Goal: Use online tool/utility: Utilize a website feature to perform a specific function

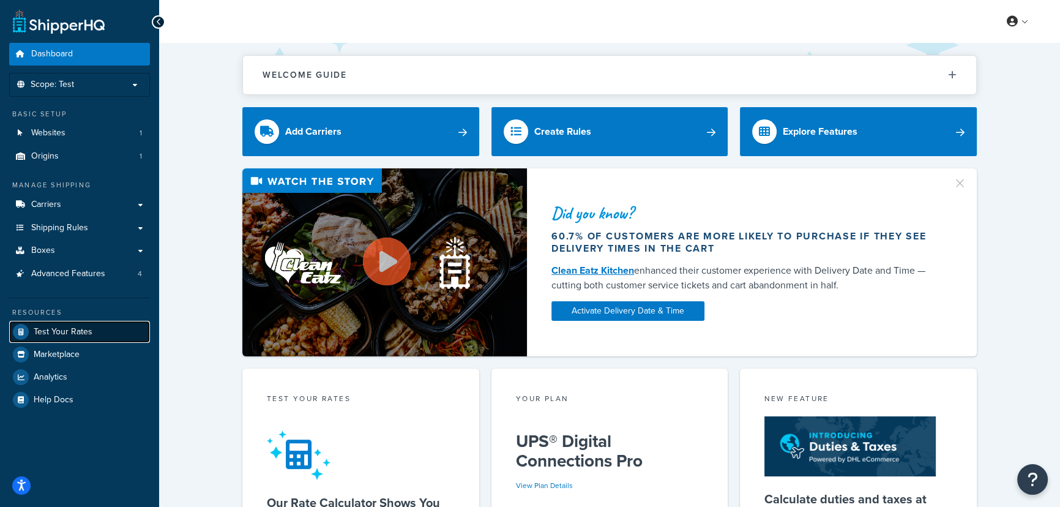
click at [56, 335] on span "Test Your Rates" at bounding box center [63, 332] width 59 height 10
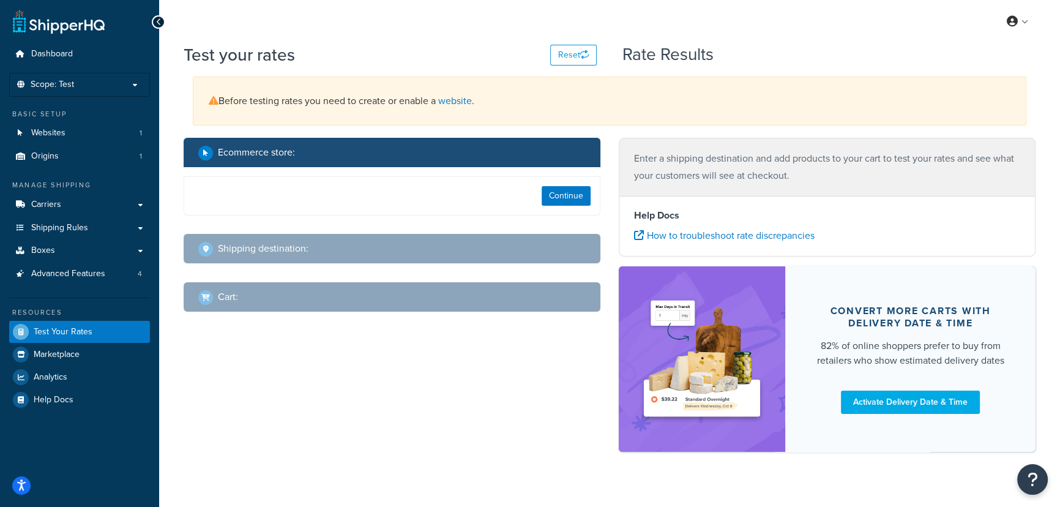
select select "[GEOGRAPHIC_DATA]"
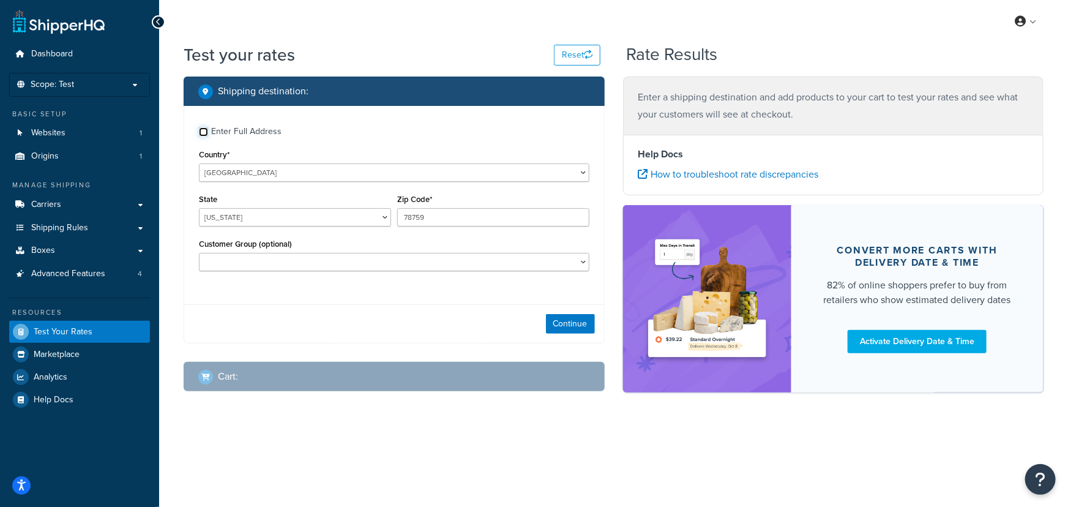
click at [207, 134] on input "Enter Full Address" at bounding box center [203, 131] width 9 height 9
checkbox input "true"
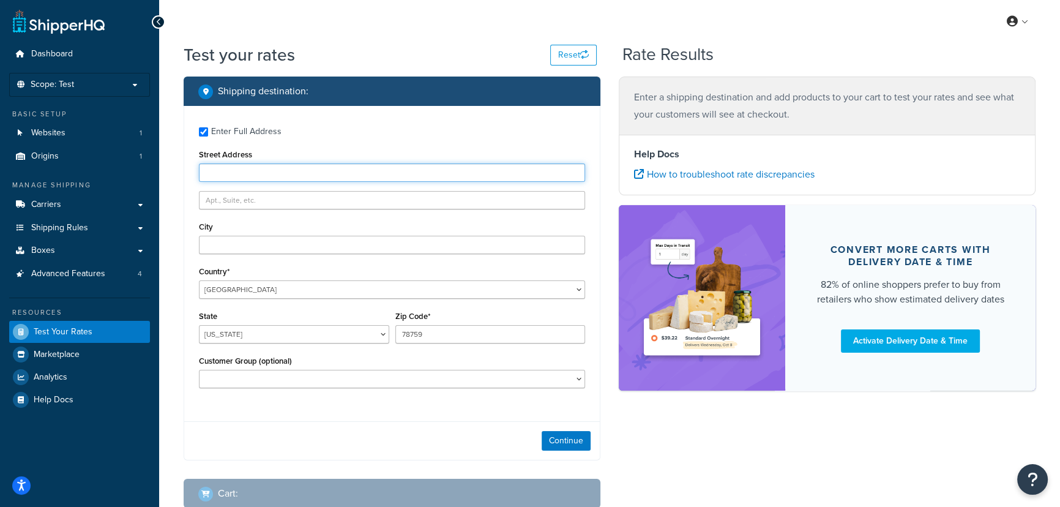
click at [226, 164] on input "Street Address" at bounding box center [392, 172] width 386 height 18
type input "[STREET_ADDRESS]"
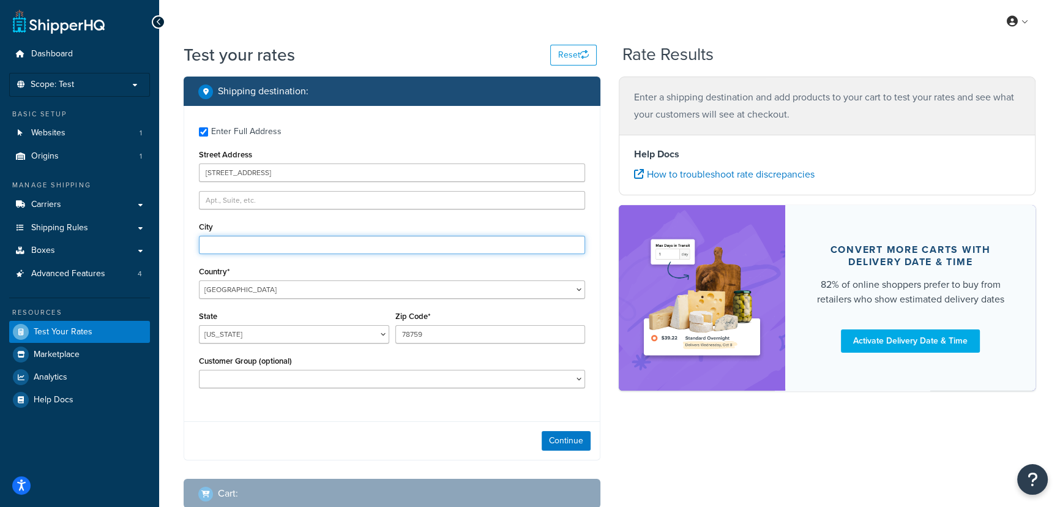
type input "Brookfield"
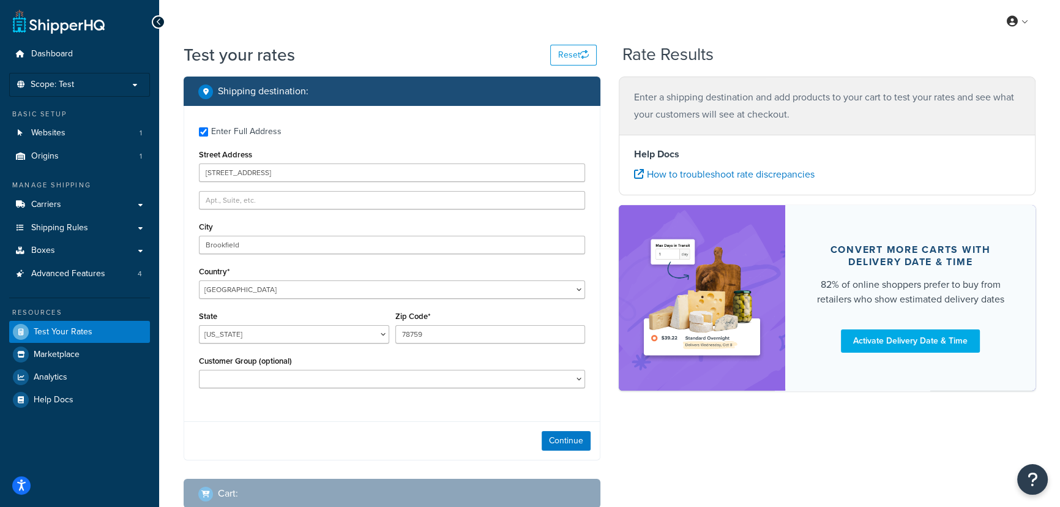
select select "WI"
drag, startPoint x: 433, startPoint y: 335, endPoint x: 362, endPoint y: 334, distance: 70.4
click at [362, 334] on div "State [US_STATE] [US_STATE] [US_STATE] [US_STATE] [US_STATE] Armed Forces Ameri…" at bounding box center [392, 330] width 392 height 45
type input "53045"
click at [337, 501] on div "Cart :" at bounding box center [396, 493] width 396 height 17
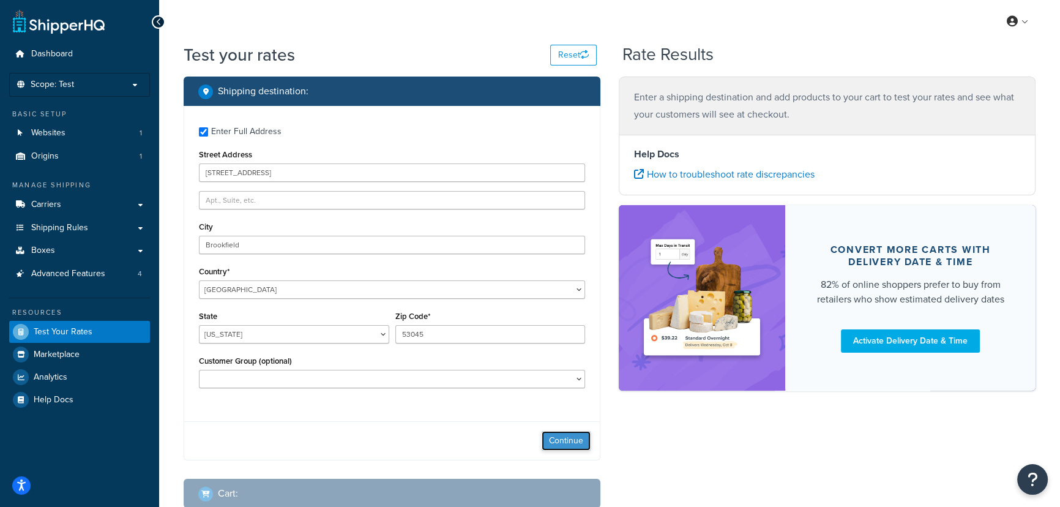
click at [569, 438] on button "Continue" at bounding box center [566, 441] width 49 height 20
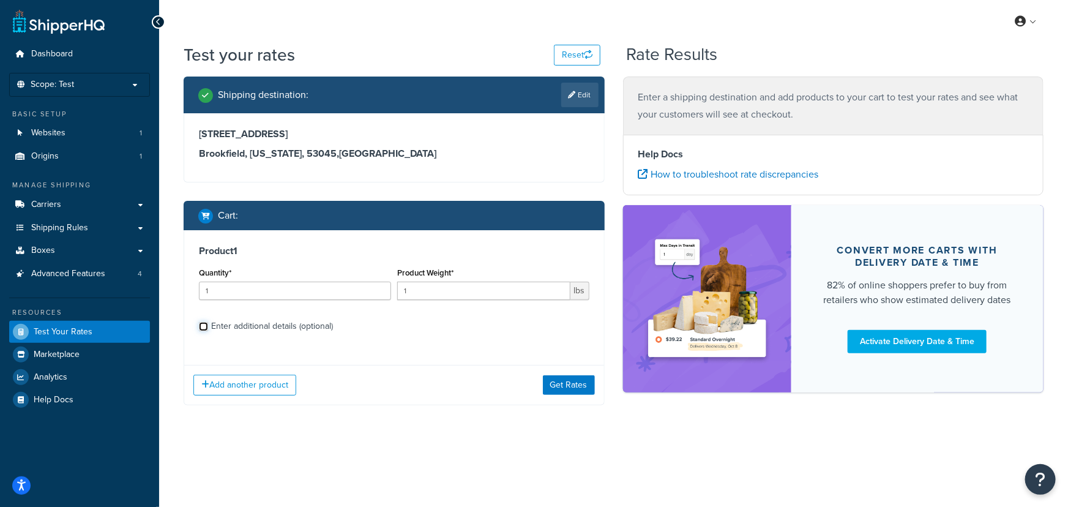
click at [207, 324] on input "Enter additional details (optional)" at bounding box center [203, 326] width 9 height 9
checkbox input "true"
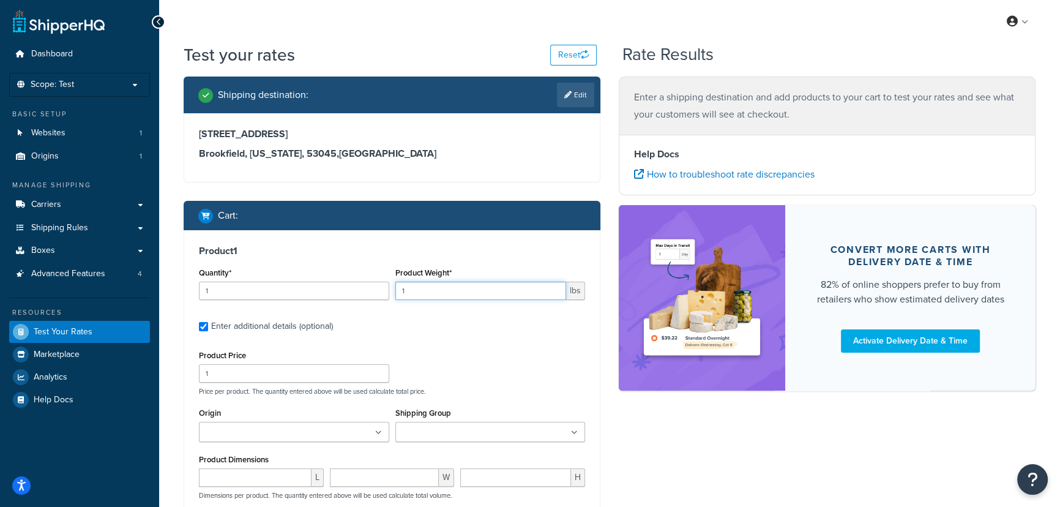
drag, startPoint x: 413, startPoint y: 293, endPoint x: 398, endPoint y: 293, distance: 14.7
click at [398, 293] on input "1" at bounding box center [480, 291] width 171 height 18
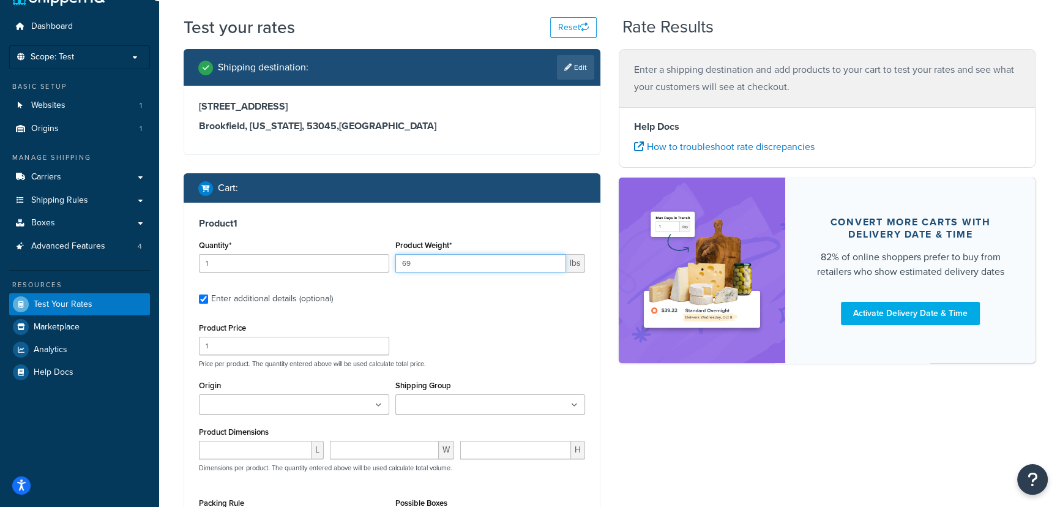
scroll to position [55, 0]
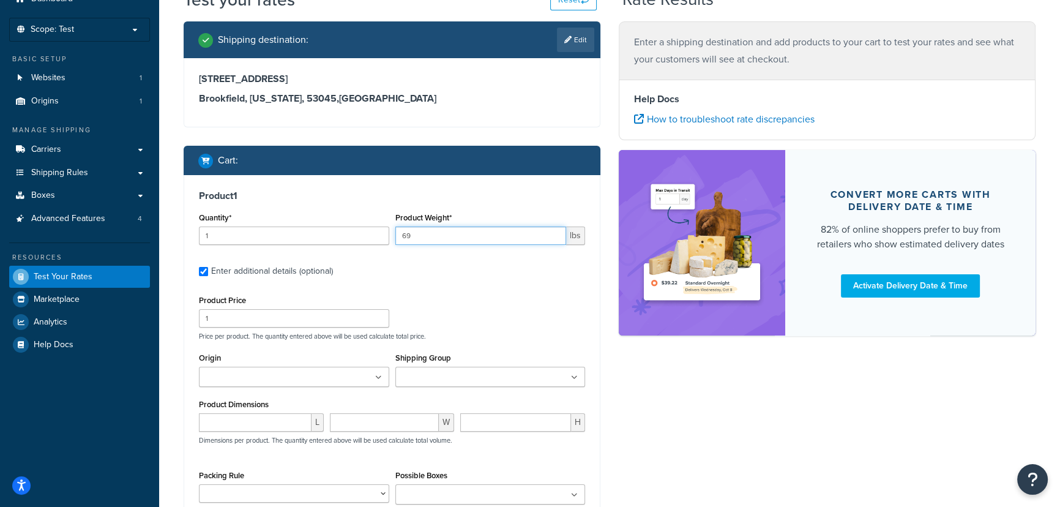
type input "69"
click at [380, 379] on icon at bounding box center [378, 377] width 7 height 7
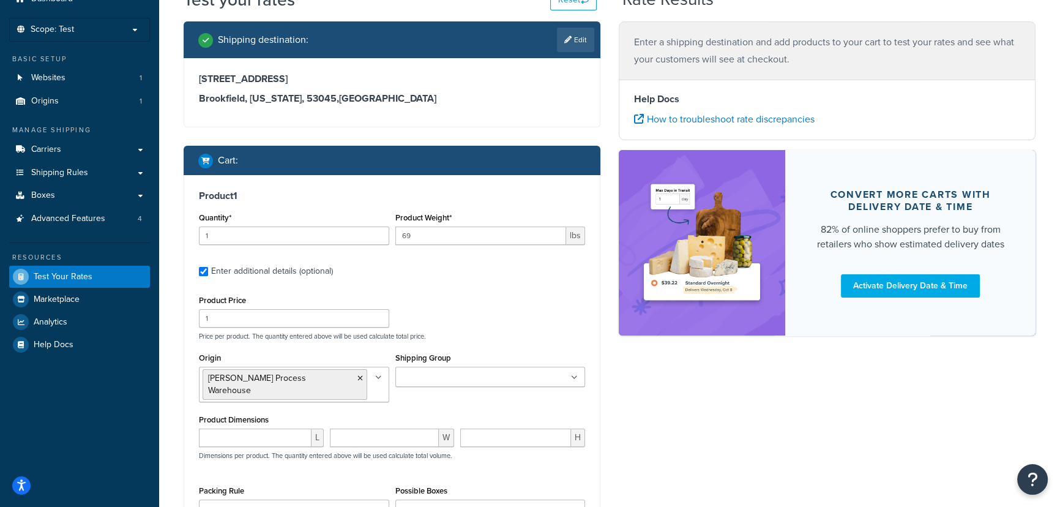
click at [446, 368] on ul at bounding box center [490, 377] width 190 height 20
click at [502, 330] on div "Product Price 1 Price per product. The quantity entered above will be used calc…" at bounding box center [392, 316] width 392 height 48
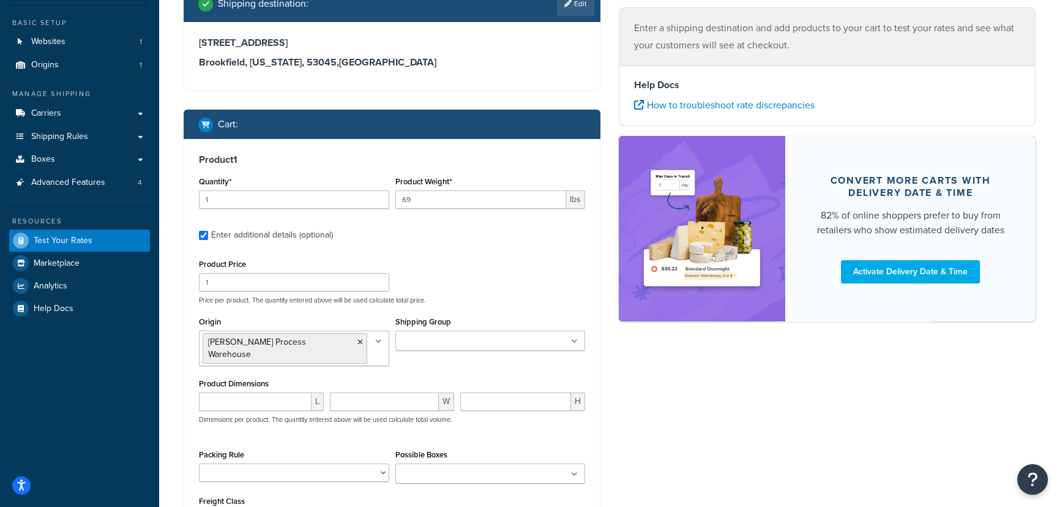
scroll to position [111, 0]
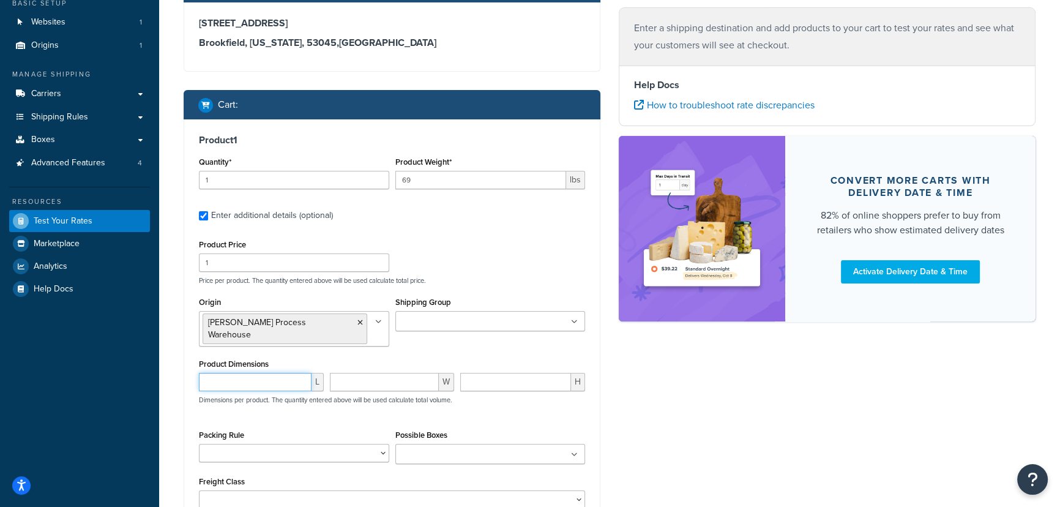
click at [285, 373] on input "number" at bounding box center [255, 382] width 113 height 18
type input "10"
click at [396, 379] on div "W" at bounding box center [392, 387] width 131 height 28
click at [395, 375] on input "number" at bounding box center [385, 382] width 110 height 18
type input "12"
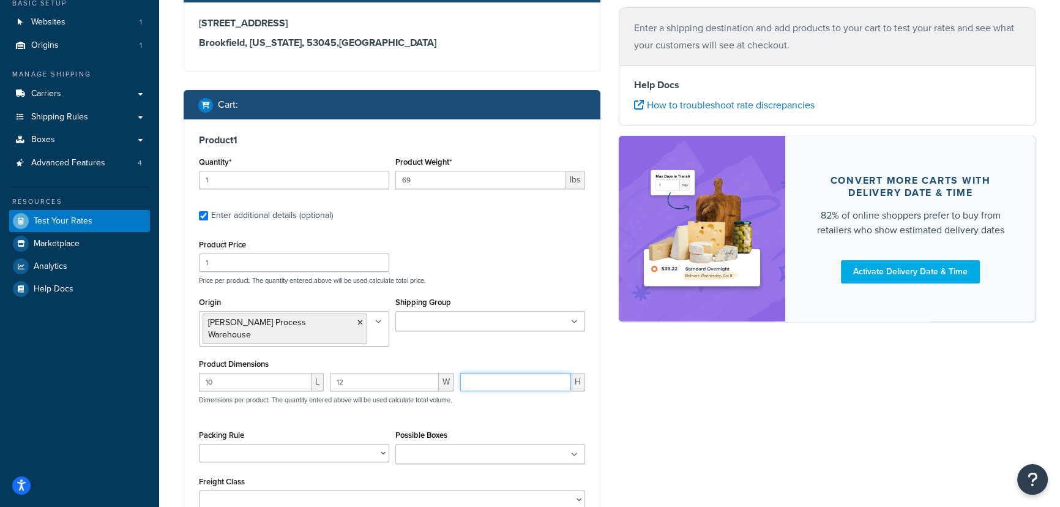
click at [484, 373] on input "number" at bounding box center [515, 382] width 111 height 18
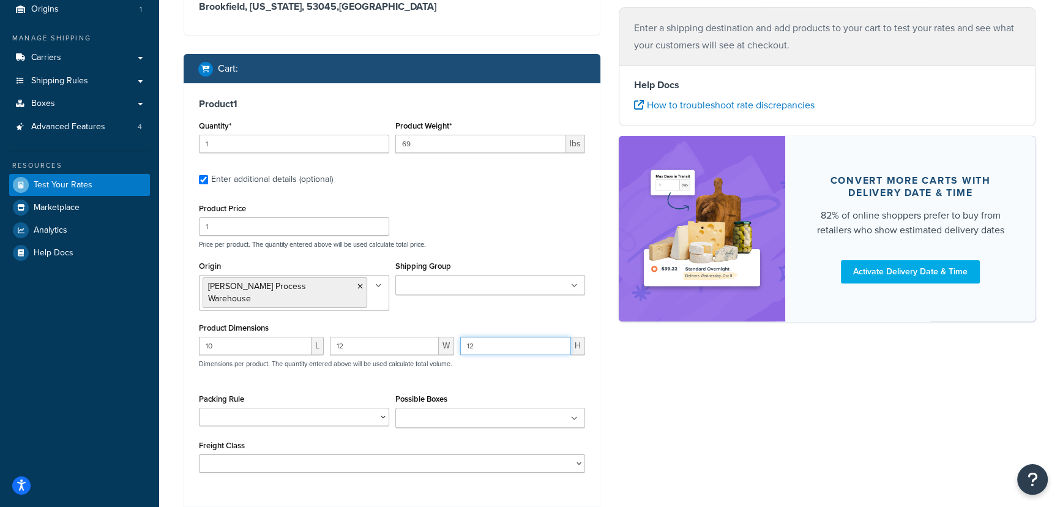
scroll to position [166, 0]
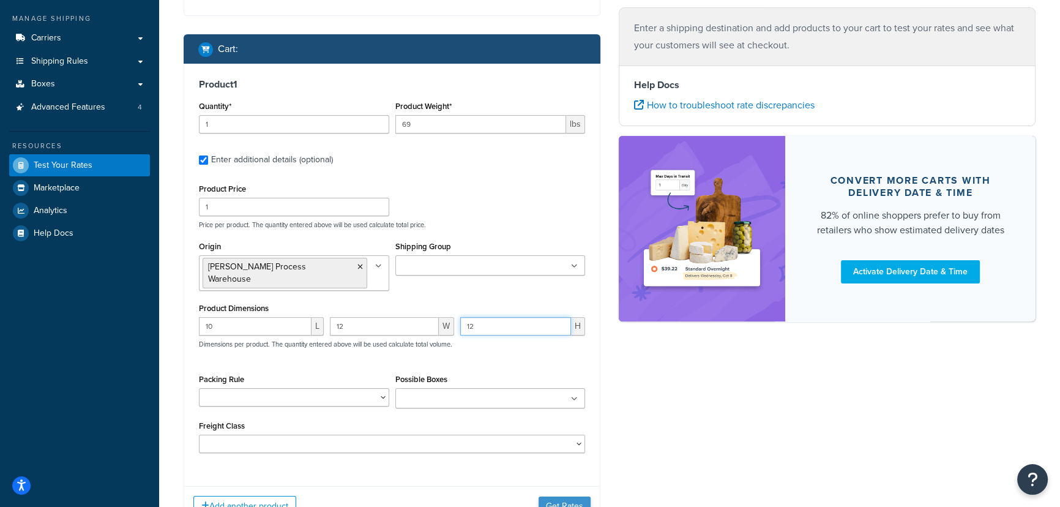
type input "12"
click at [560, 496] on button "Get Rates" at bounding box center [565, 506] width 52 height 20
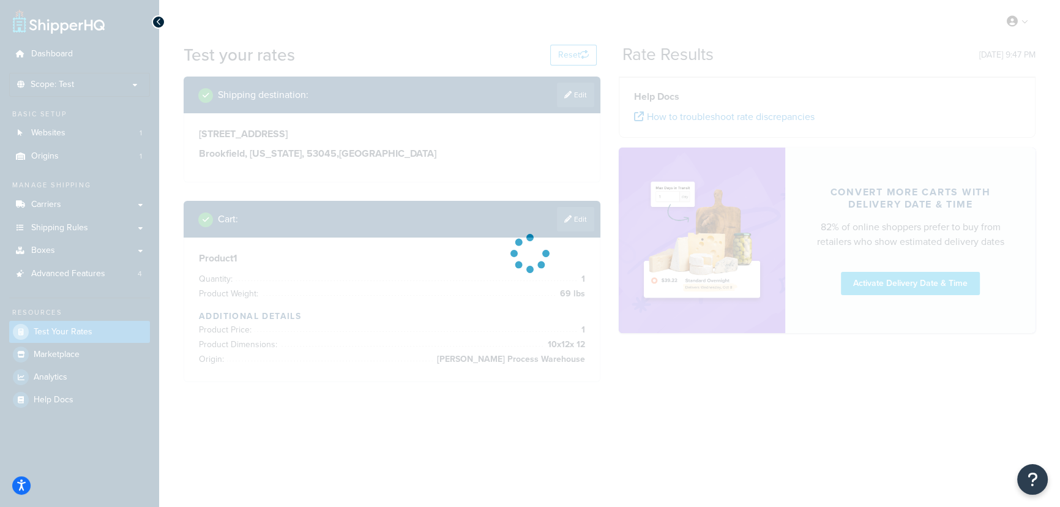
scroll to position [0, 0]
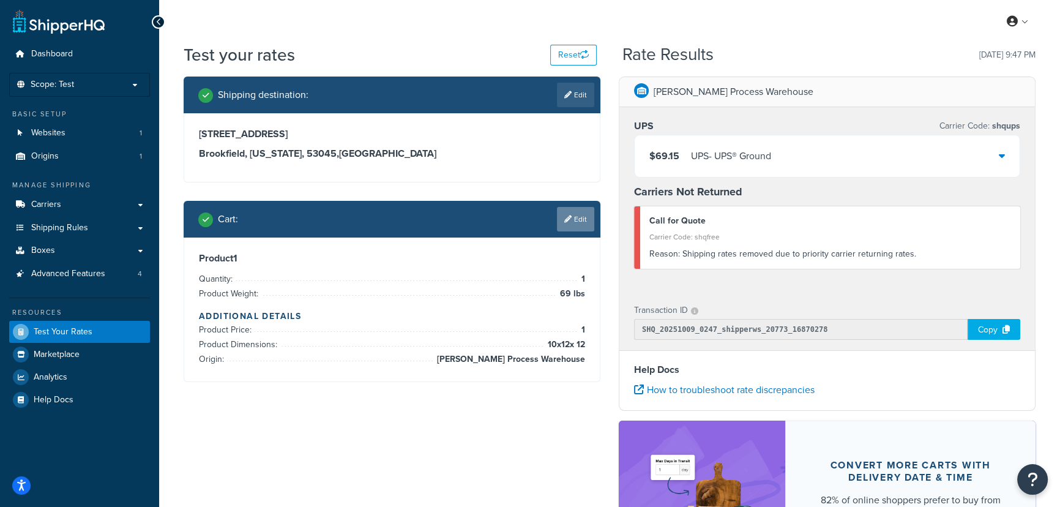
click at [570, 222] on icon at bounding box center [567, 218] width 7 height 7
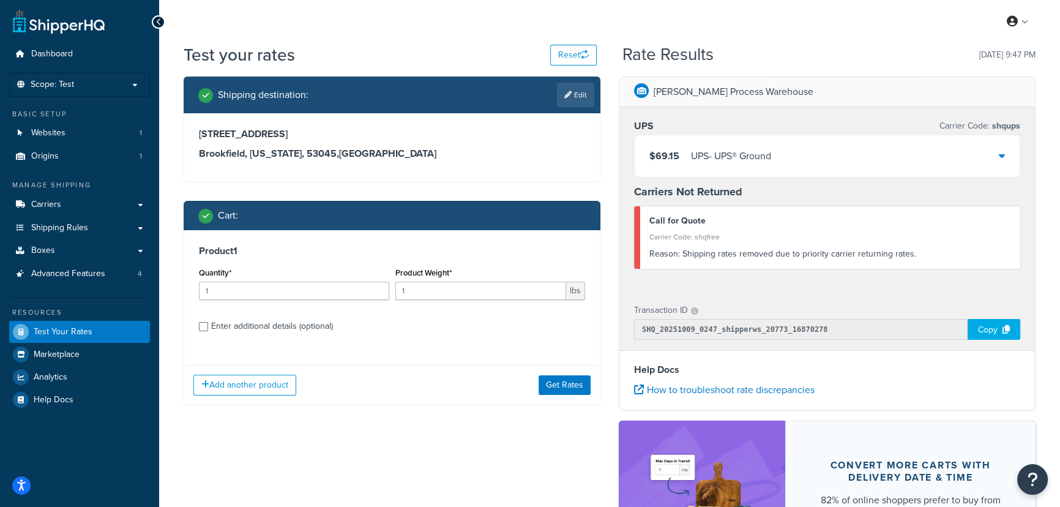
click at [233, 324] on div "Enter additional details (optional)" at bounding box center [272, 326] width 122 height 17
click at [208, 324] on input "Enter additional details (optional)" at bounding box center [203, 326] width 9 height 9
checkbox input "true"
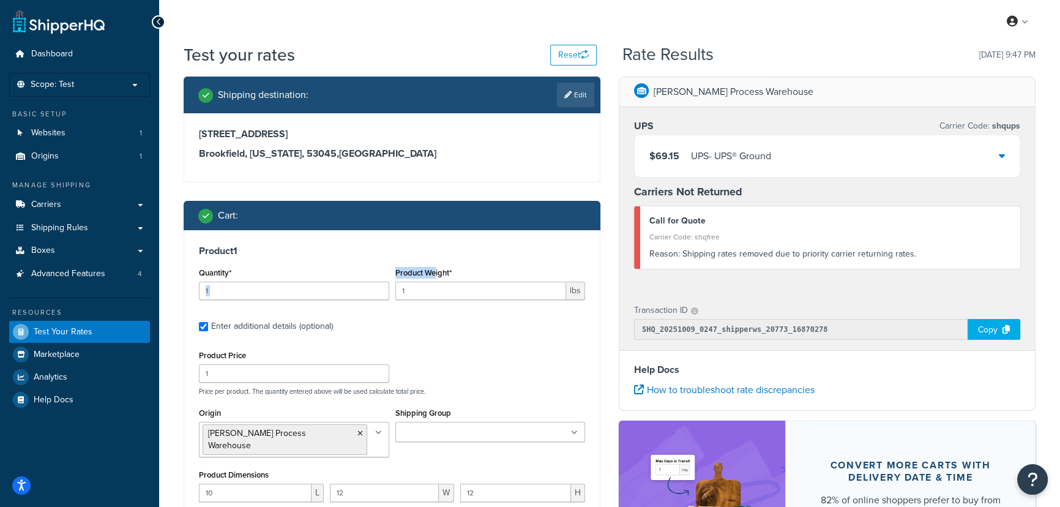
drag, startPoint x: 435, startPoint y: 275, endPoint x: 390, endPoint y: 286, distance: 45.4
click at [389, 286] on div "Quantity* 1 Product Weight* 1 lbs" at bounding box center [392, 286] width 392 height 45
drag, startPoint x: 417, startPoint y: 293, endPoint x: 390, endPoint y: 296, distance: 27.1
click at [390, 296] on div "Quantity* 1 Product Weight* 1 lbs" at bounding box center [392, 286] width 392 height 45
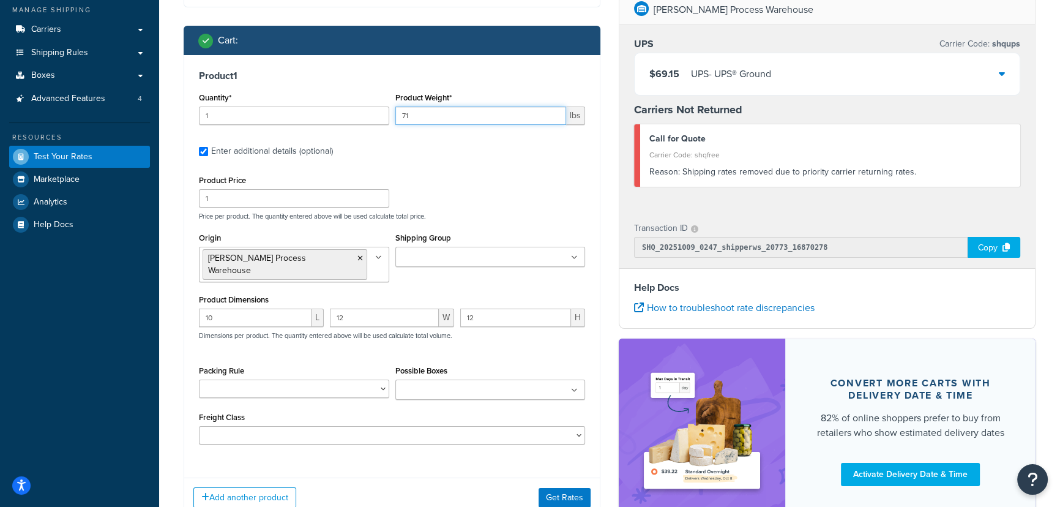
scroll to position [222, 0]
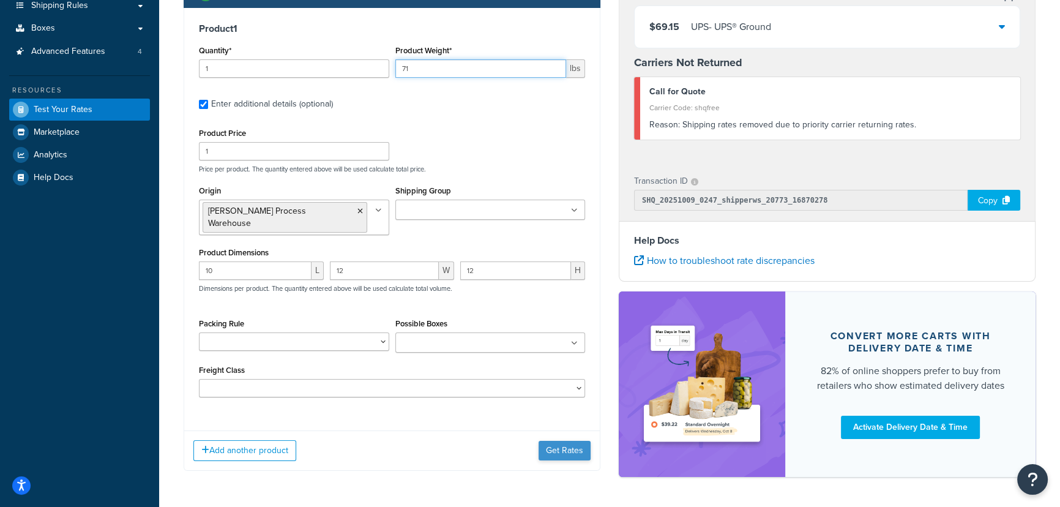
type input "71"
click at [558, 441] on button "Get Rates" at bounding box center [565, 451] width 52 height 20
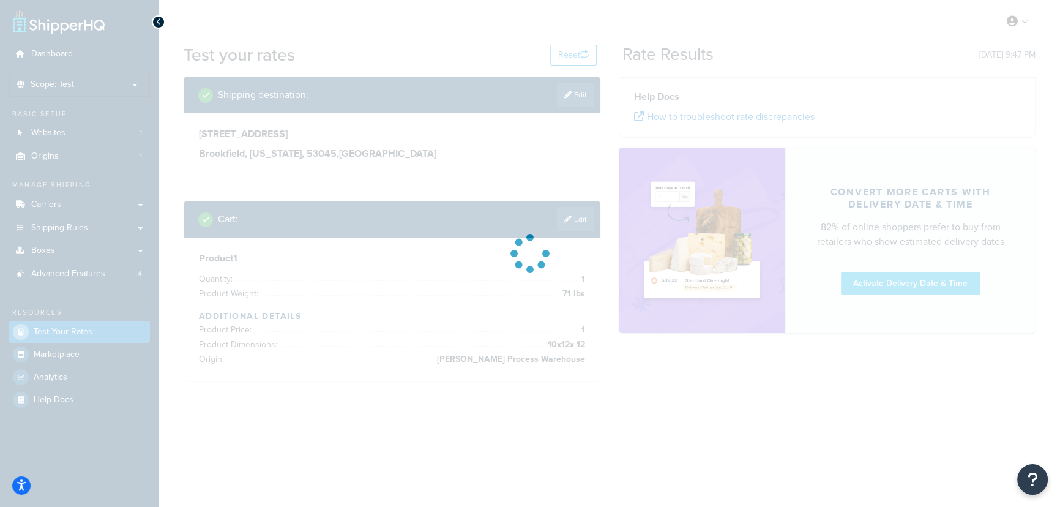
scroll to position [0, 0]
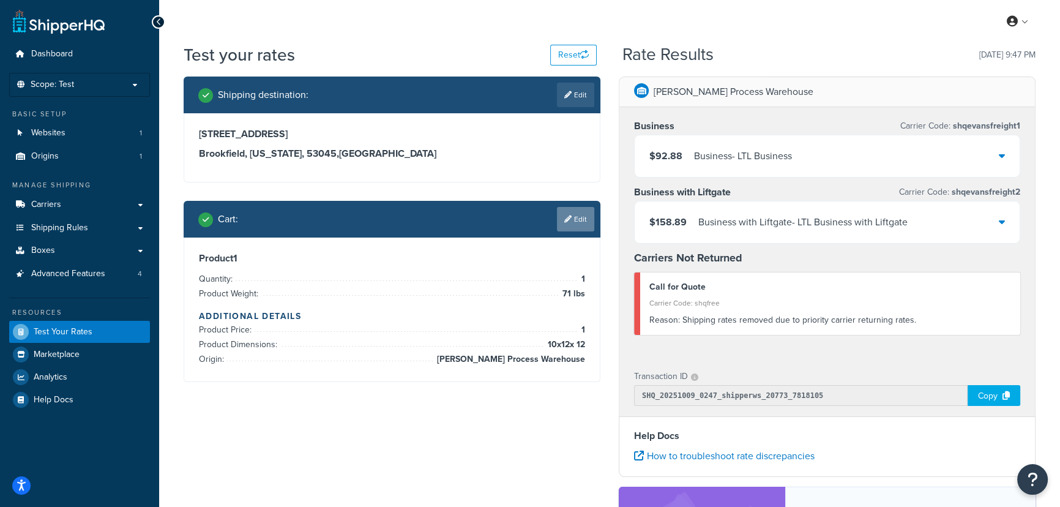
click at [574, 217] on link "Edit" at bounding box center [575, 219] width 37 height 24
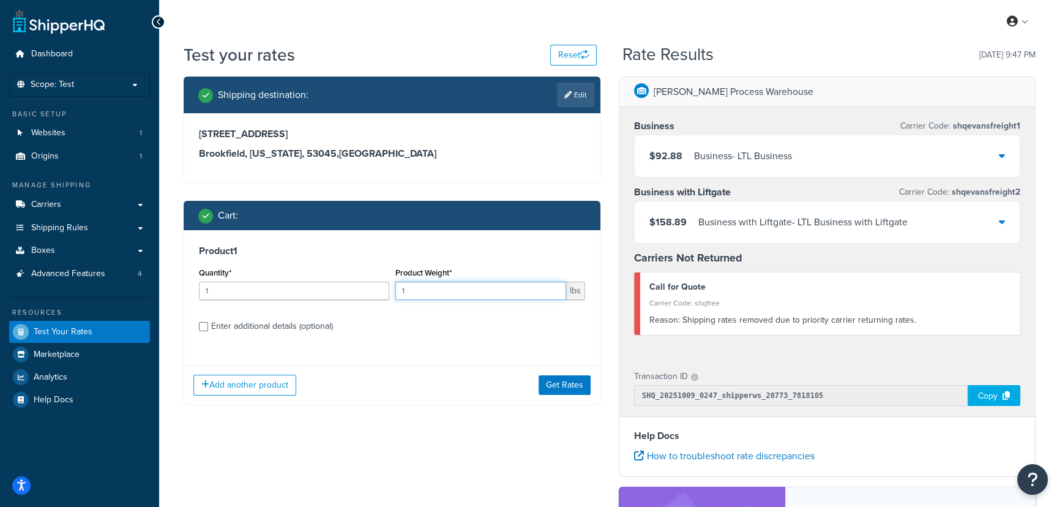
drag, startPoint x: 435, startPoint y: 293, endPoint x: 383, endPoint y: 297, distance: 51.6
click at [387, 294] on div "Quantity* 1 Product Weight* 1 lbs" at bounding box center [392, 286] width 392 height 45
type input "75"
click at [243, 322] on div "Enter additional details (optional)" at bounding box center [272, 326] width 122 height 17
click at [208, 322] on input "Enter additional details (optional)" at bounding box center [203, 326] width 9 height 9
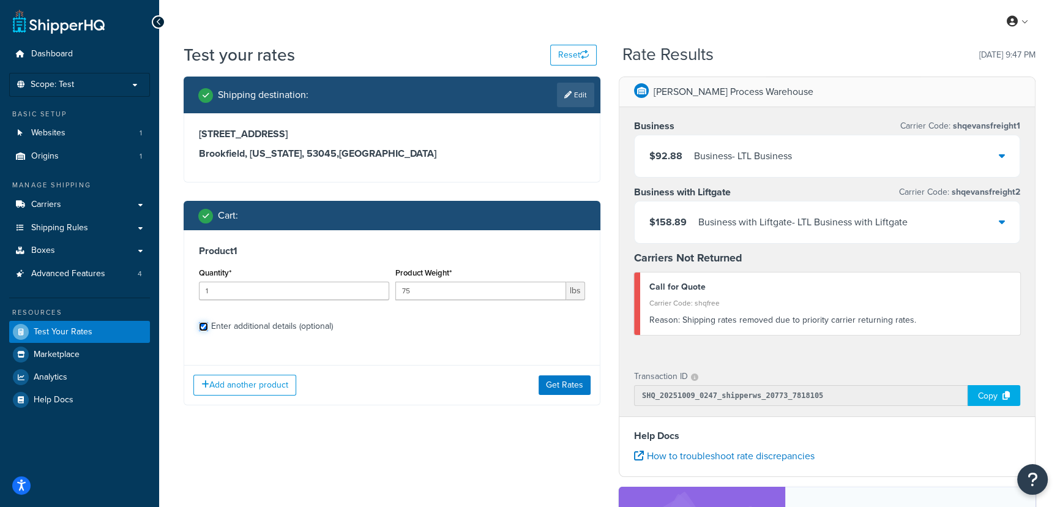
checkbox input "true"
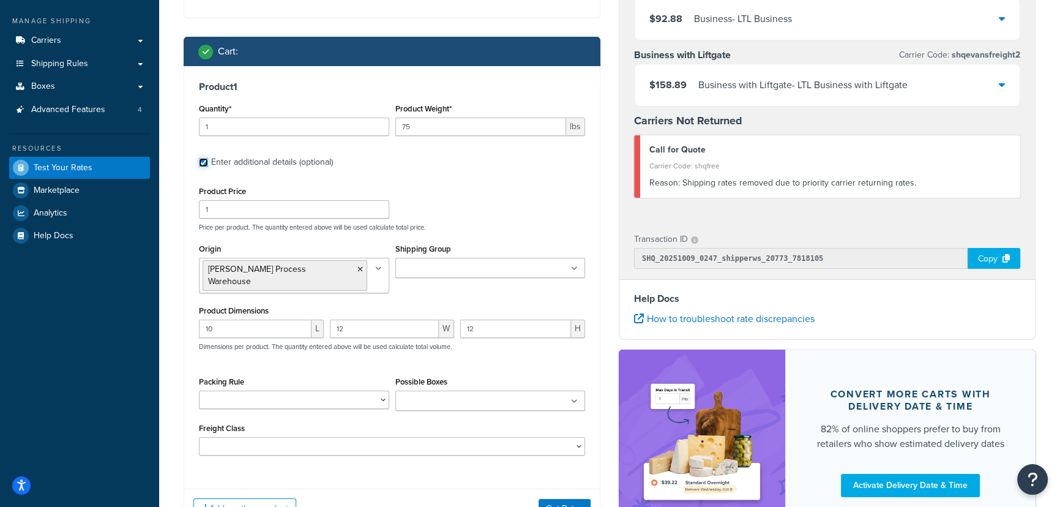
scroll to position [166, 0]
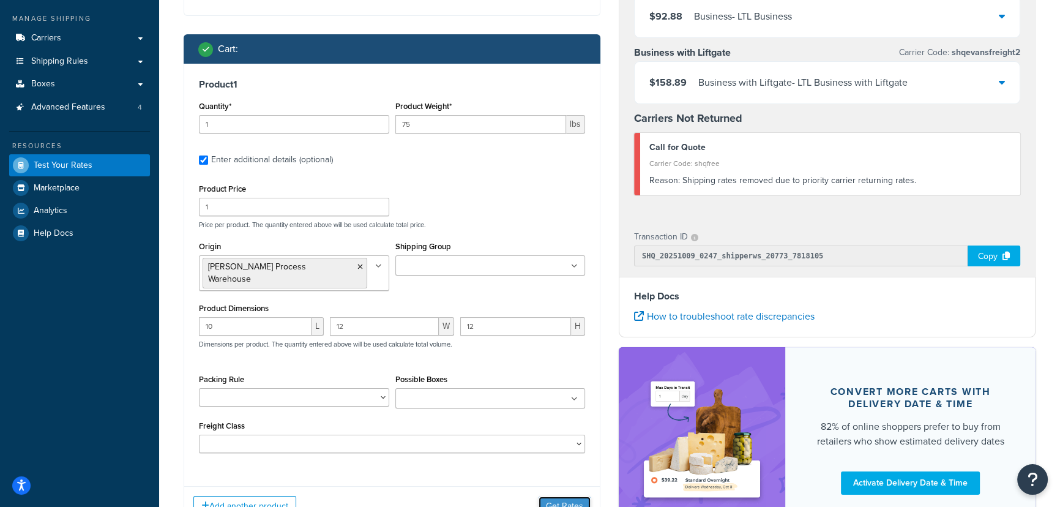
click at [559, 496] on button "Get Rates" at bounding box center [565, 506] width 52 height 20
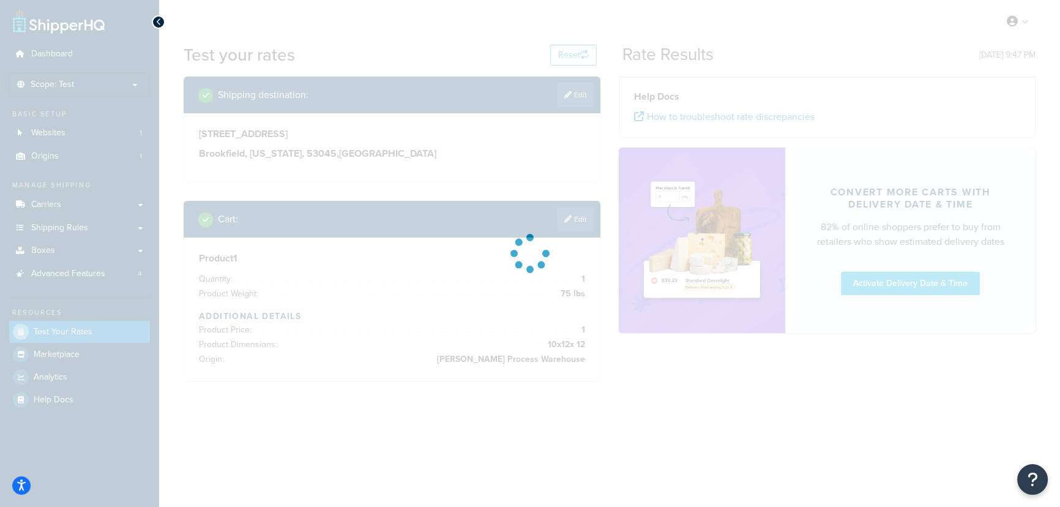
scroll to position [0, 0]
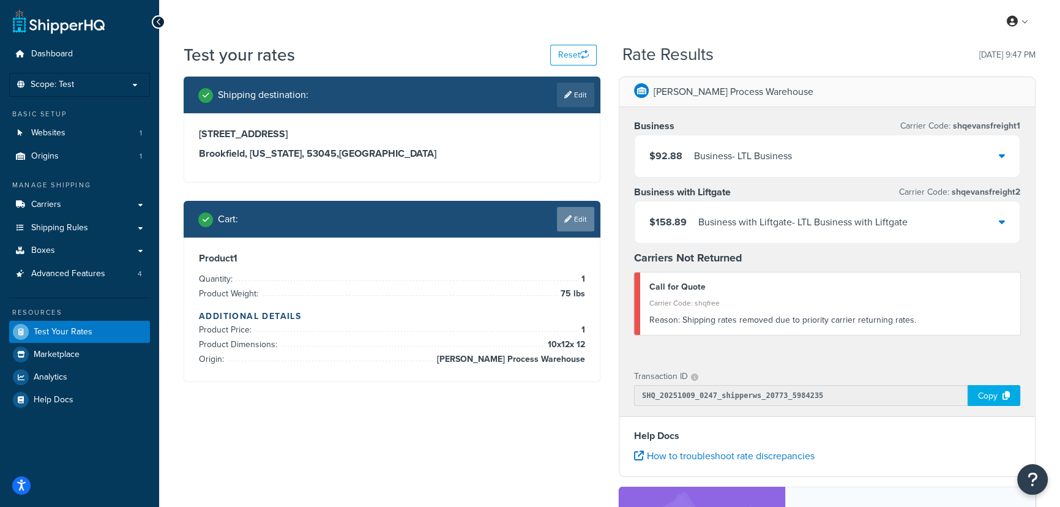
click at [581, 215] on link "Edit" at bounding box center [575, 219] width 37 height 24
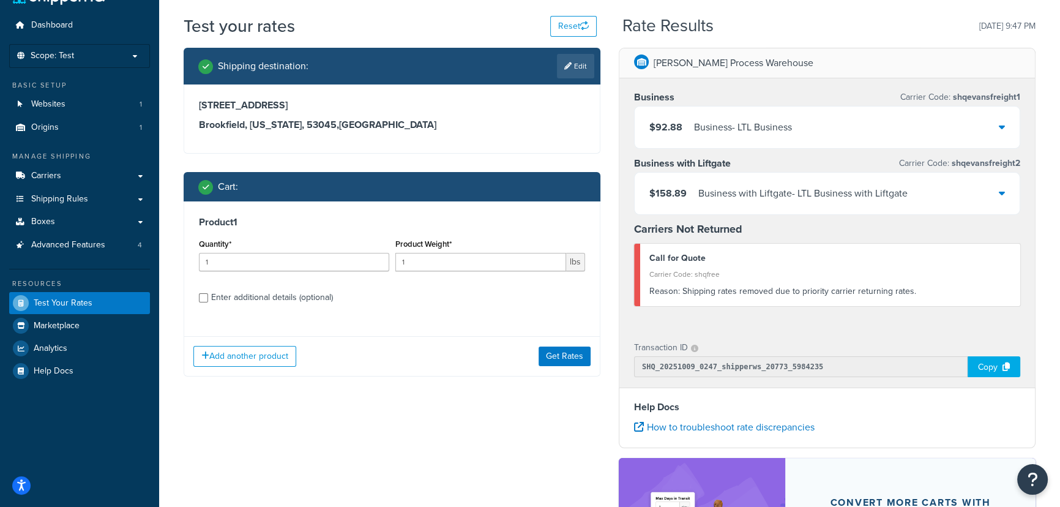
scroll to position [55, 0]
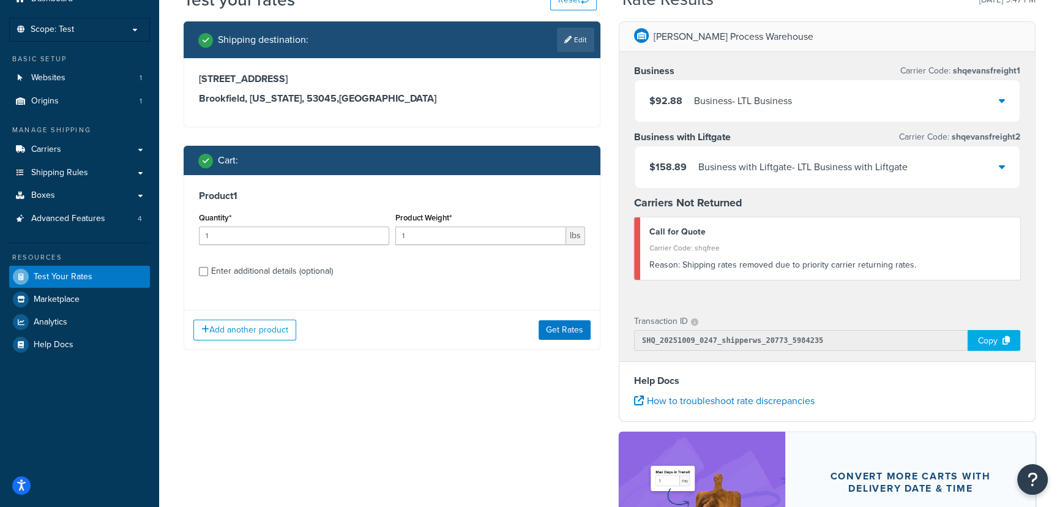
click at [197, 271] on div "Product 1 Quantity* 1 Product Weight* 1 lbs Enter additional details (optional)" at bounding box center [392, 237] width 416 height 125
click at [207, 270] on input "Enter additional details (optional)" at bounding box center [203, 271] width 9 height 9
checkbox input "true"
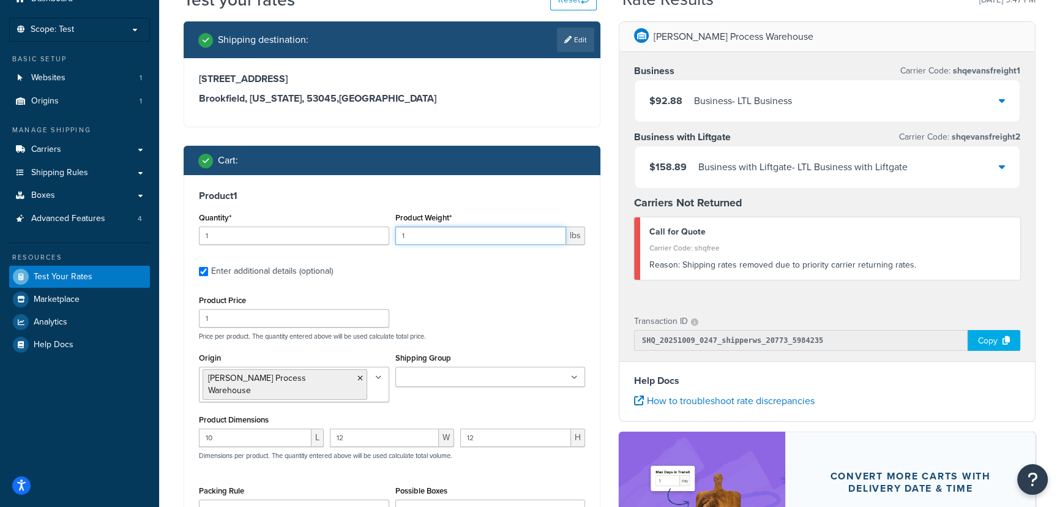
drag, startPoint x: 411, startPoint y: 237, endPoint x: 366, endPoint y: 239, distance: 45.4
click at [366, 239] on div "Quantity* 1 Product Weight* 1 lbs" at bounding box center [392, 231] width 392 height 45
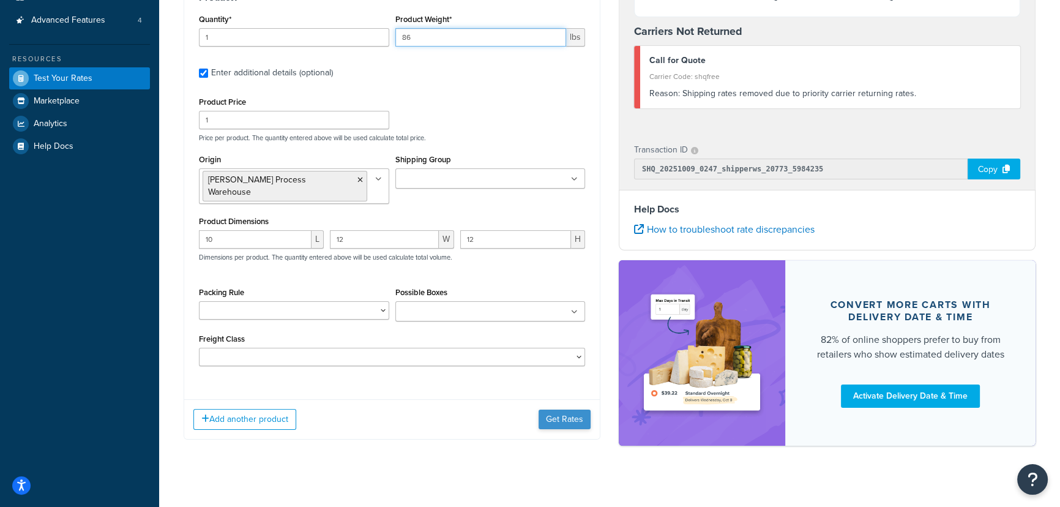
type input "86"
click at [561, 409] on button "Get Rates" at bounding box center [565, 419] width 52 height 20
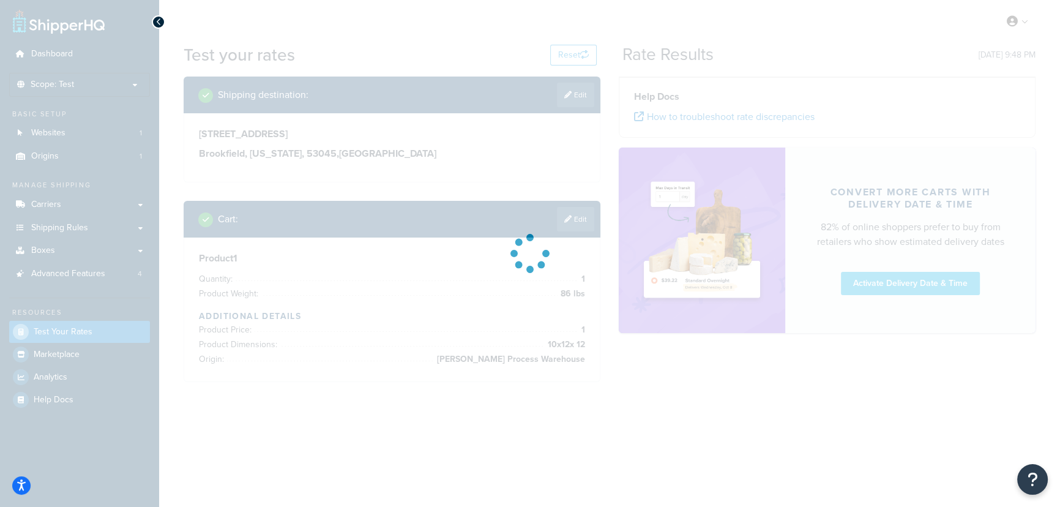
scroll to position [0, 0]
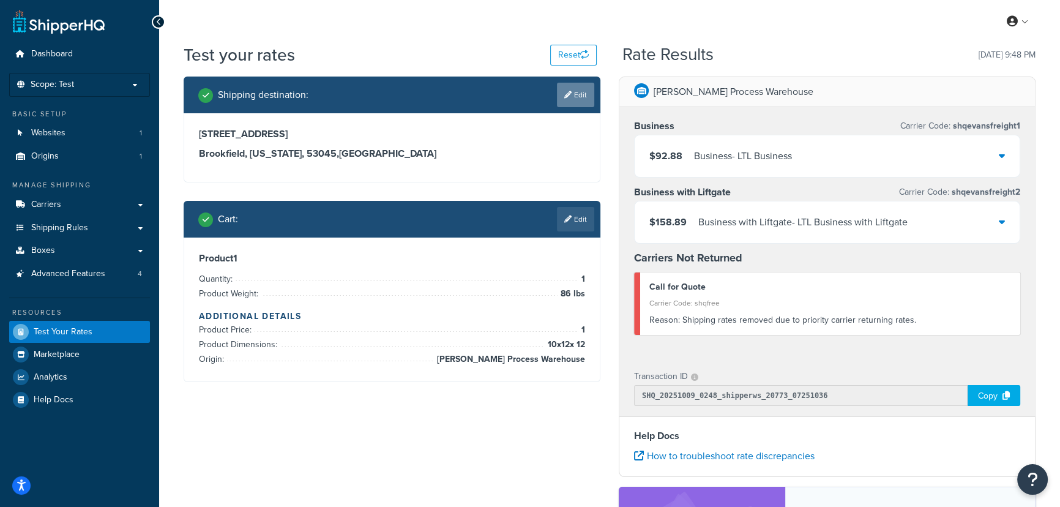
click at [570, 97] on link "Edit" at bounding box center [575, 95] width 37 height 24
select select "WI"
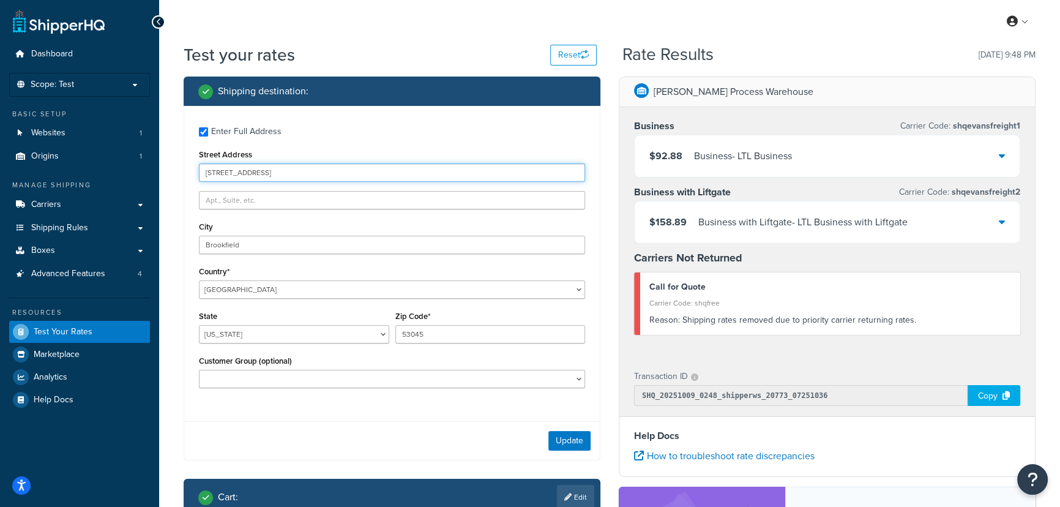
click at [264, 173] on input "[STREET_ADDRESS]" at bounding box center [392, 172] width 386 height 18
drag, startPoint x: 304, startPoint y: 171, endPoint x: 149, endPoint y: 169, distance: 155.5
click at [154, 168] on div "Dashboard Scope: Test Basic Setup Websites 1 Origins 1 Manage Shipping Carriers…" at bounding box center [530, 372] width 1060 height 745
click at [215, 173] on input "Street Address" at bounding box center [392, 172] width 386 height 18
type input "[STREET_ADDRESS]"
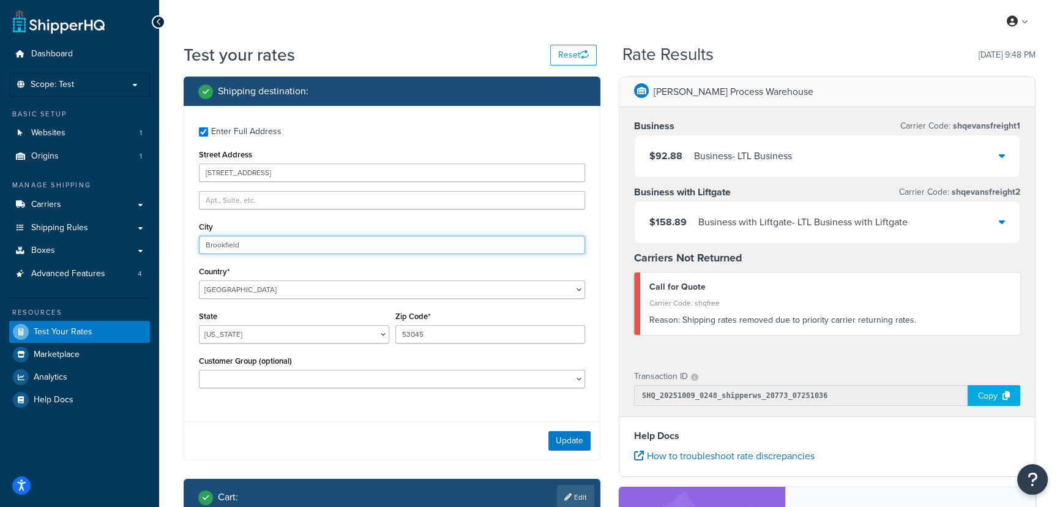
drag, startPoint x: 257, startPoint y: 250, endPoint x: 162, endPoint y: 249, distance: 95.5
click at [162, 249] on div "Test your rates Reset Rate Results [DATE] 9:48 PM Shipping destination : Enter …" at bounding box center [609, 379] width 901 height 672
type input "Oconomowoc"
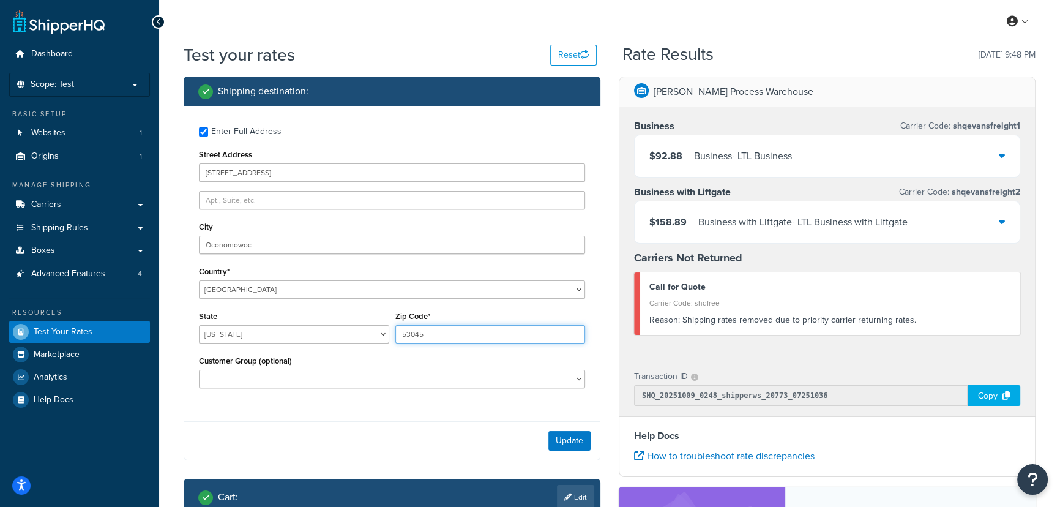
click at [447, 327] on input "53045" at bounding box center [490, 334] width 190 height 18
type input "53066"
click at [568, 442] on button "Update" at bounding box center [569, 441] width 42 height 20
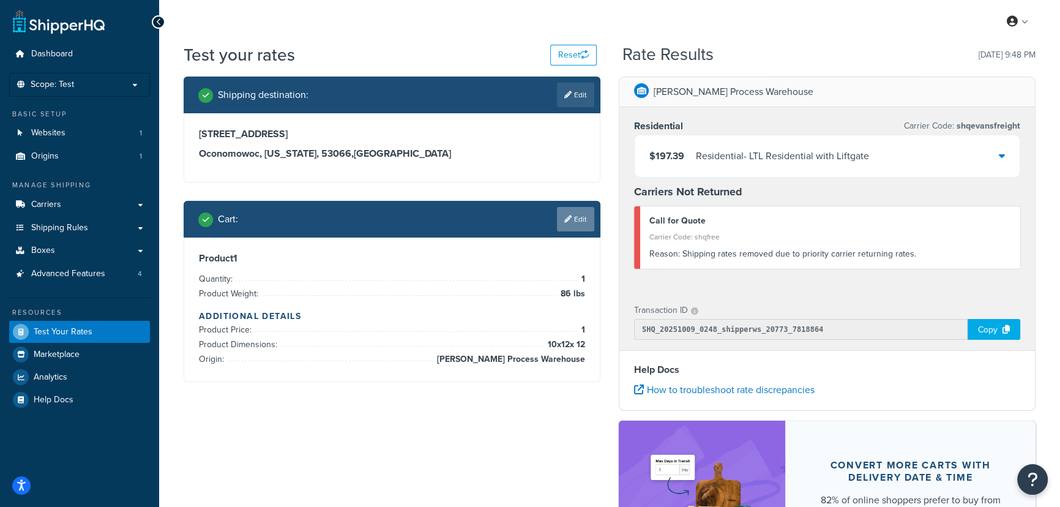
click at [571, 218] on link "Edit" at bounding box center [575, 219] width 37 height 24
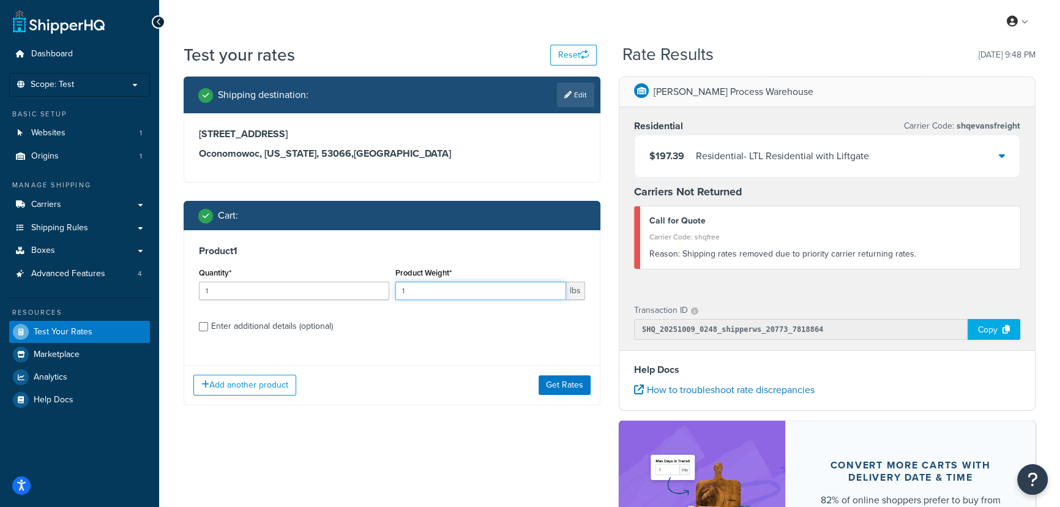
drag, startPoint x: 452, startPoint y: 290, endPoint x: 392, endPoint y: 288, distance: 60.0
click at [392, 288] on div "Product Weight* 1 lbs" at bounding box center [490, 286] width 196 height 45
type input "71"
click at [554, 381] on button "Get Rates" at bounding box center [565, 385] width 52 height 20
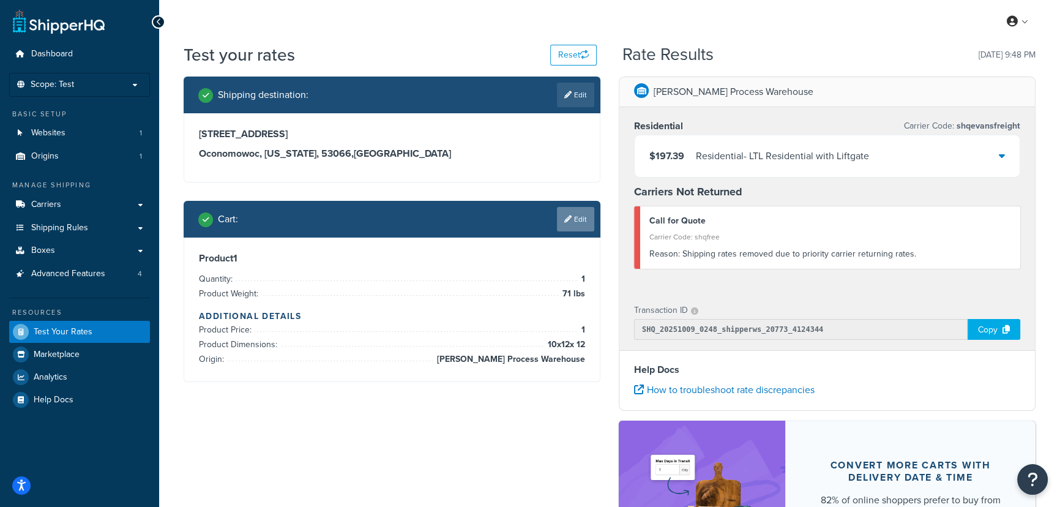
click at [564, 218] on icon at bounding box center [567, 218] width 7 height 7
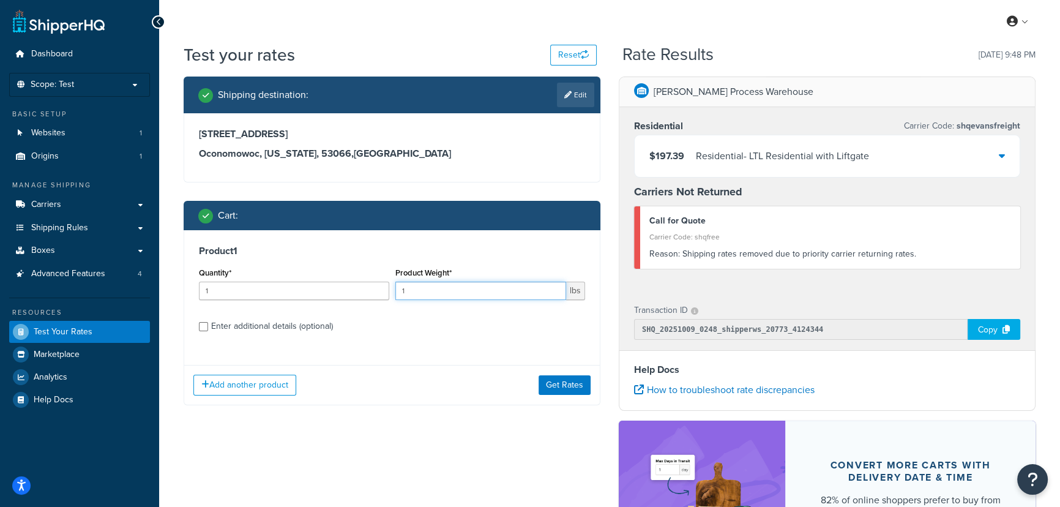
drag, startPoint x: 424, startPoint y: 292, endPoint x: 391, endPoint y: 299, distance: 33.7
click at [392, 293] on div "Product Weight* 1 lbs" at bounding box center [490, 286] width 196 height 45
type input "150"
click at [561, 378] on button "Get Rates" at bounding box center [565, 385] width 52 height 20
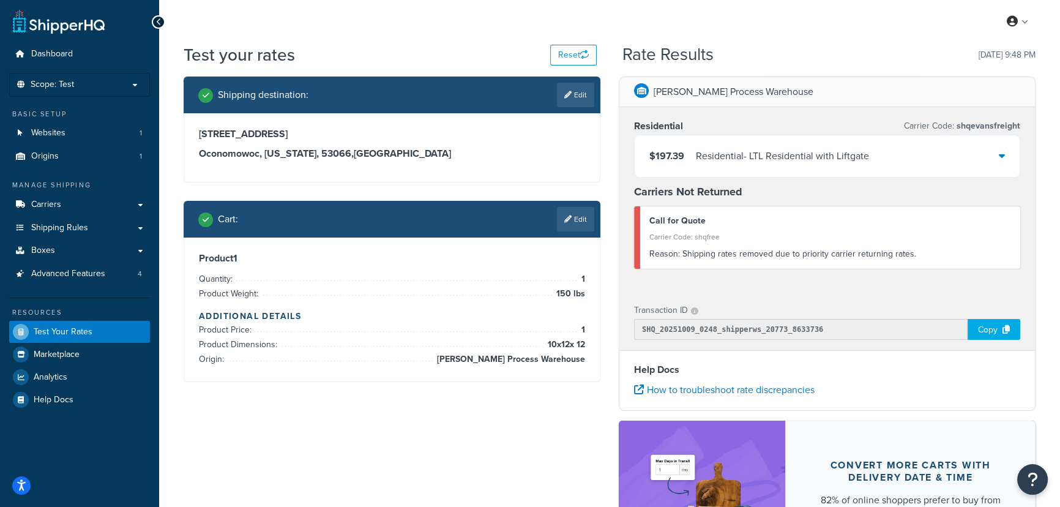
click at [575, 222] on link "Edit" at bounding box center [575, 219] width 37 height 24
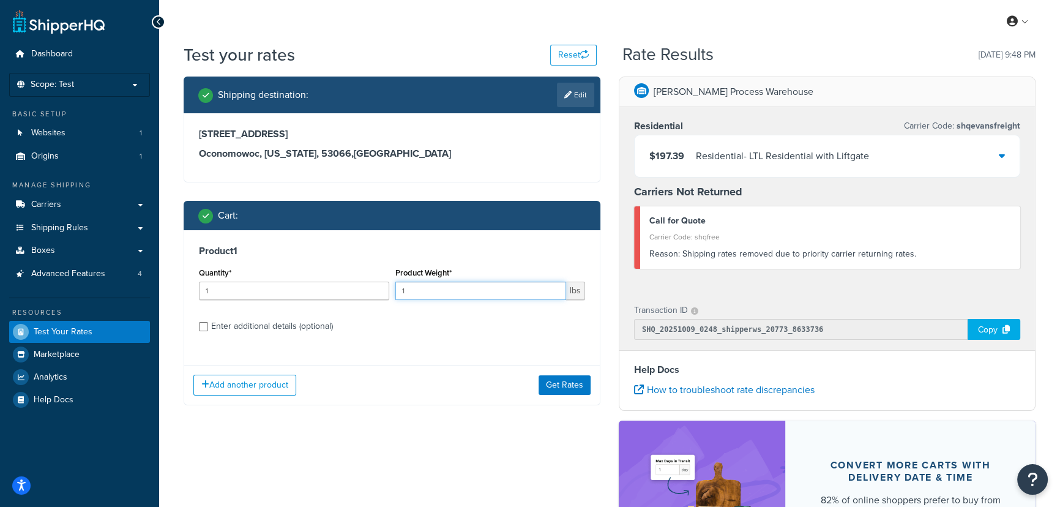
drag, startPoint x: 512, startPoint y: 290, endPoint x: 390, endPoint y: 288, distance: 122.4
click at [390, 288] on div "Quantity* 1 Product Weight* 1 lbs" at bounding box center [392, 286] width 392 height 45
type input "300"
click at [559, 384] on button "Get Rates" at bounding box center [565, 385] width 52 height 20
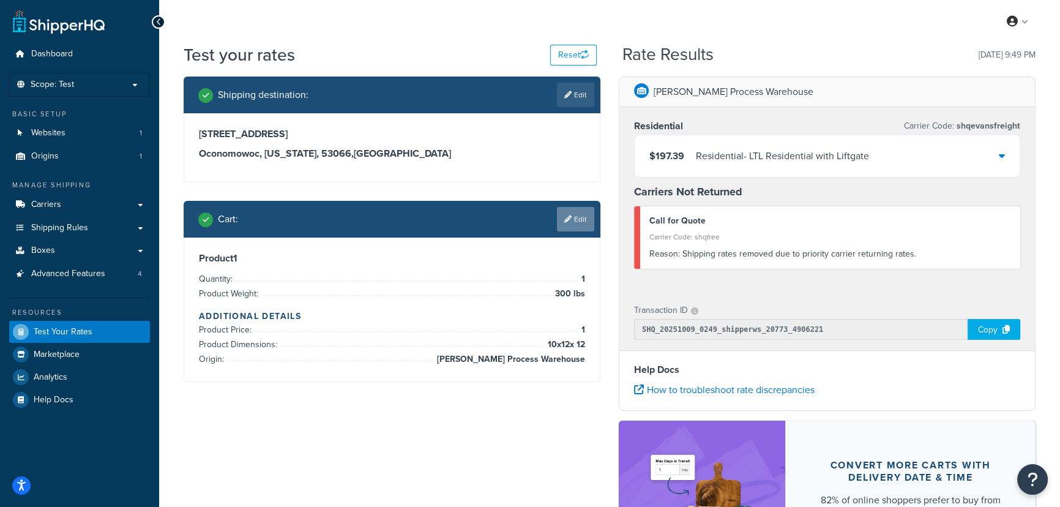
click at [575, 221] on link "Edit" at bounding box center [575, 219] width 37 height 24
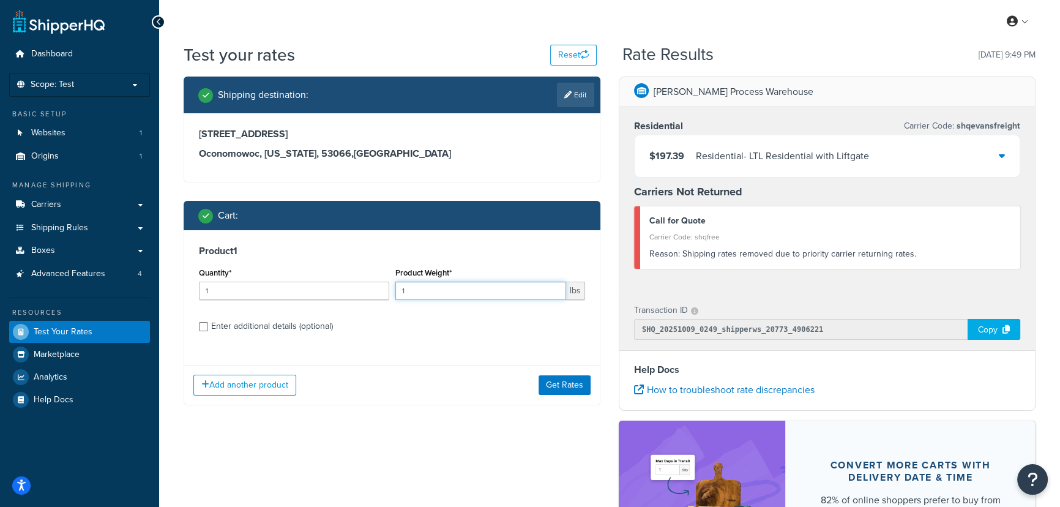
drag, startPoint x: 430, startPoint y: 288, endPoint x: 373, endPoint y: 289, distance: 57.5
click at [373, 289] on div "Quantity* 1 Product Weight* 1 lbs" at bounding box center [392, 286] width 392 height 45
type input "300"
click at [238, 322] on div "Enter additional details (optional)" at bounding box center [272, 326] width 122 height 17
click at [208, 322] on input "Enter additional details (optional)" at bounding box center [203, 326] width 9 height 9
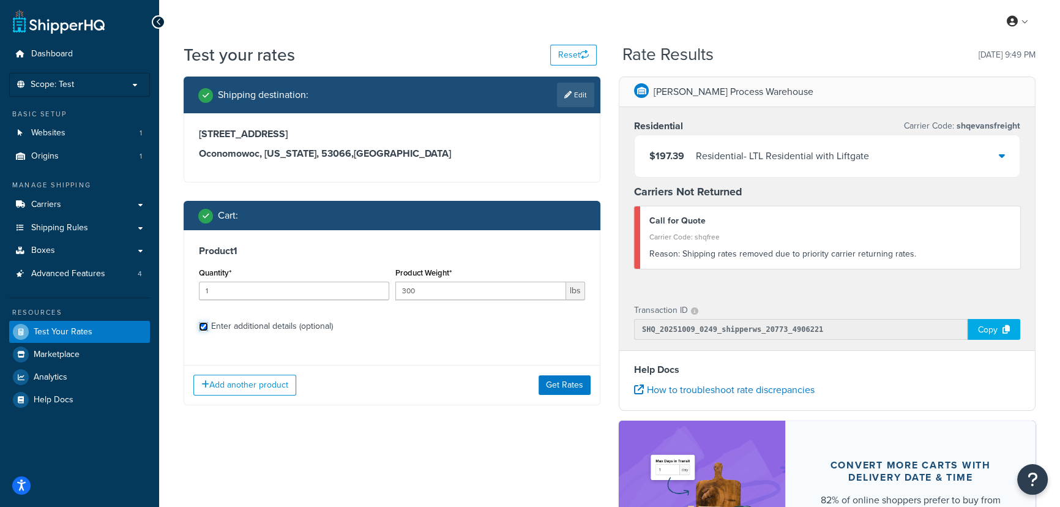
checkbox input "true"
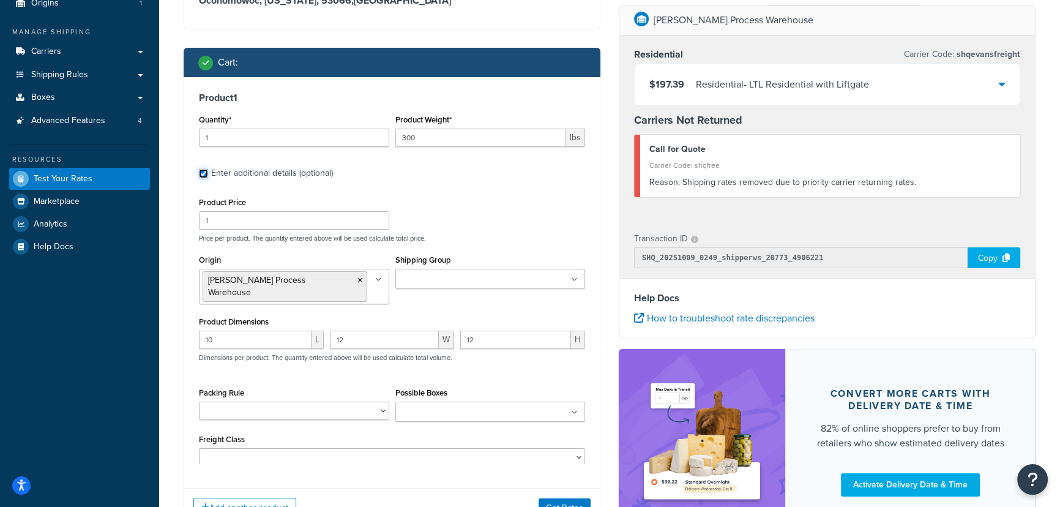
scroll to position [166, 0]
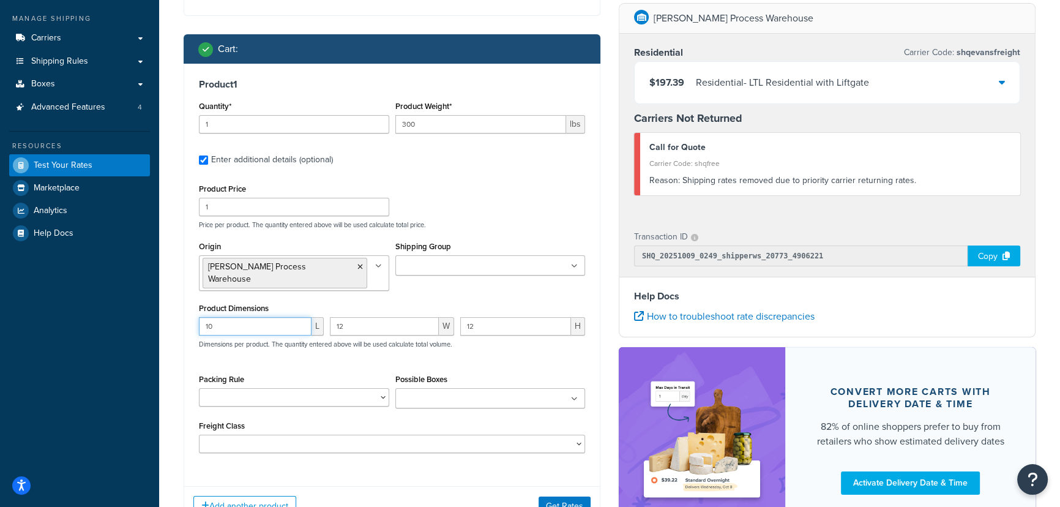
drag, startPoint x: 222, startPoint y: 312, endPoint x: 205, endPoint y: 310, distance: 16.6
click at [205, 317] on input "10" at bounding box center [255, 326] width 113 height 18
type input "20"
drag, startPoint x: 364, startPoint y: 318, endPoint x: 305, endPoint y: 312, distance: 59.6
click at [305, 317] on div "20 L 12 W 12 H Dimensions per product. The quantity entered above will be used …" at bounding box center [392, 339] width 392 height 45
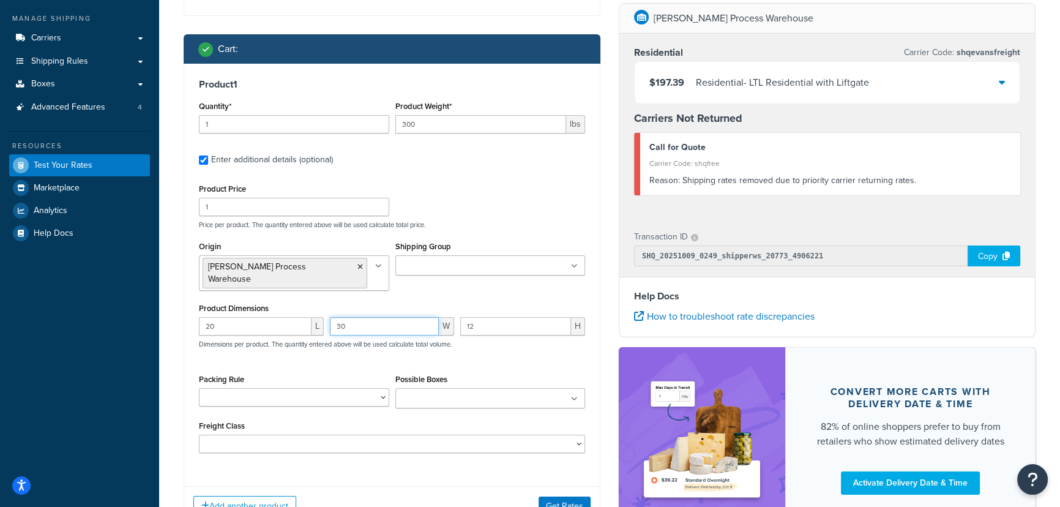
type input "30"
drag, startPoint x: 453, startPoint y: 312, endPoint x: 441, endPoint y: 314, distance: 12.5
click at [441, 317] on div "20 L 30 W 12 H Dimensions per product. The quantity entered above will be used …" at bounding box center [392, 339] width 392 height 45
type input "30"
click at [565, 496] on button "Get Rates" at bounding box center [565, 506] width 52 height 20
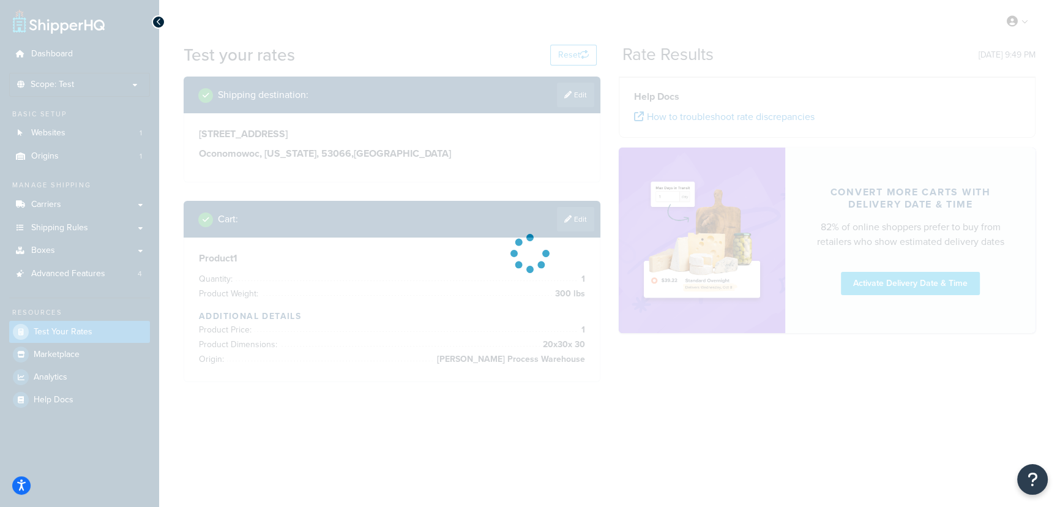
scroll to position [0, 0]
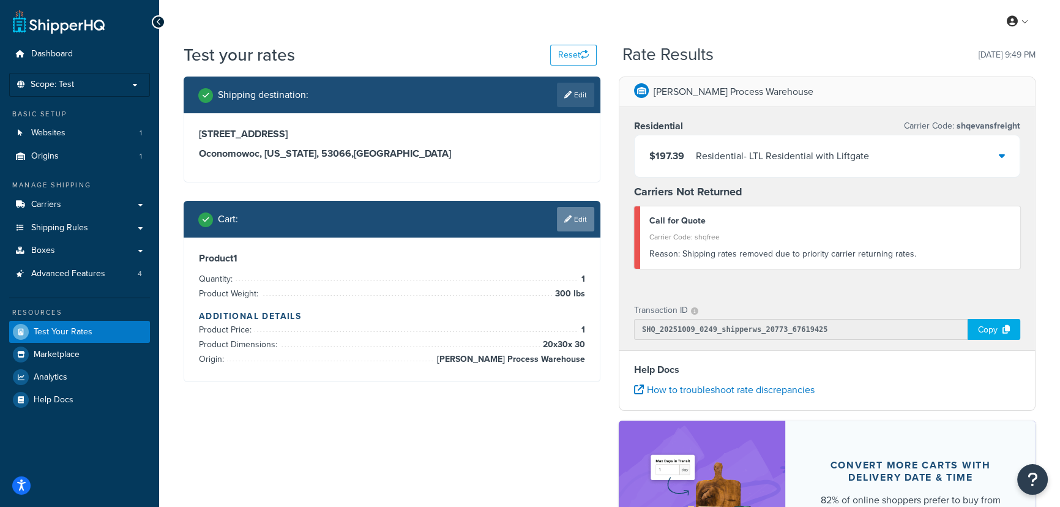
click at [570, 220] on icon at bounding box center [567, 218] width 7 height 7
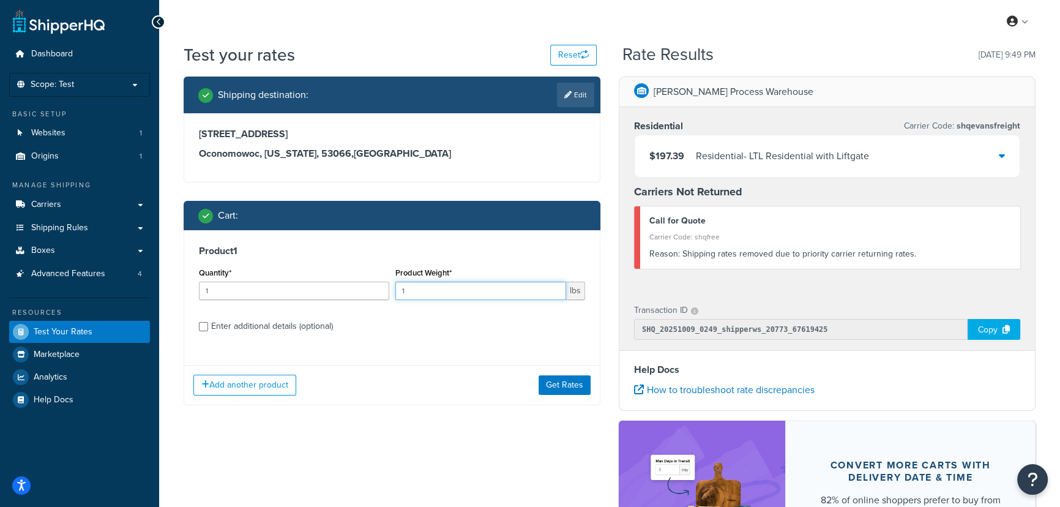
drag, startPoint x: 435, startPoint y: 293, endPoint x: 374, endPoint y: 294, distance: 60.6
click at [374, 294] on div "Quantity* 1 Product Weight* 1 lbs" at bounding box center [392, 286] width 392 height 45
type input "500"
click at [560, 382] on button "Get Rates" at bounding box center [565, 385] width 52 height 20
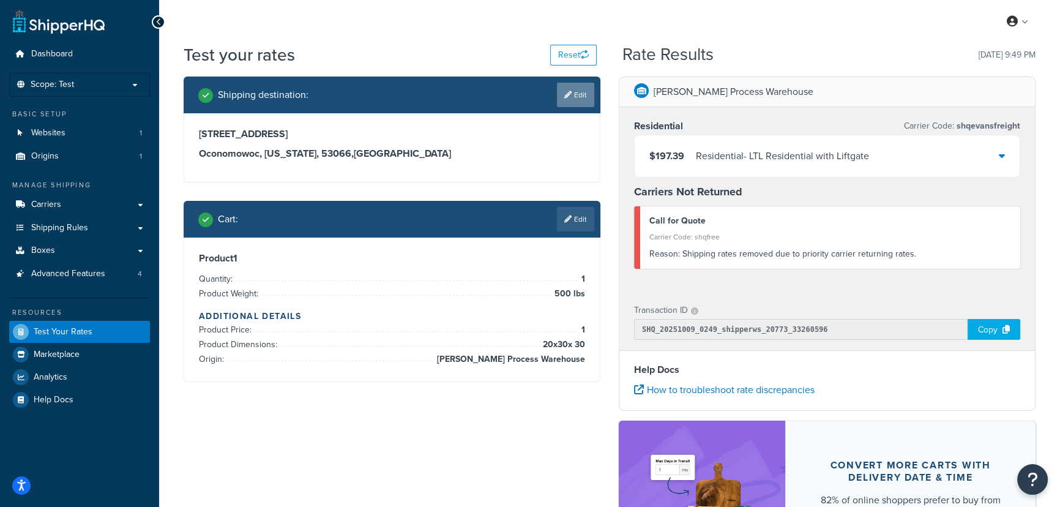
click at [581, 92] on link "Edit" at bounding box center [575, 95] width 37 height 24
select select "WI"
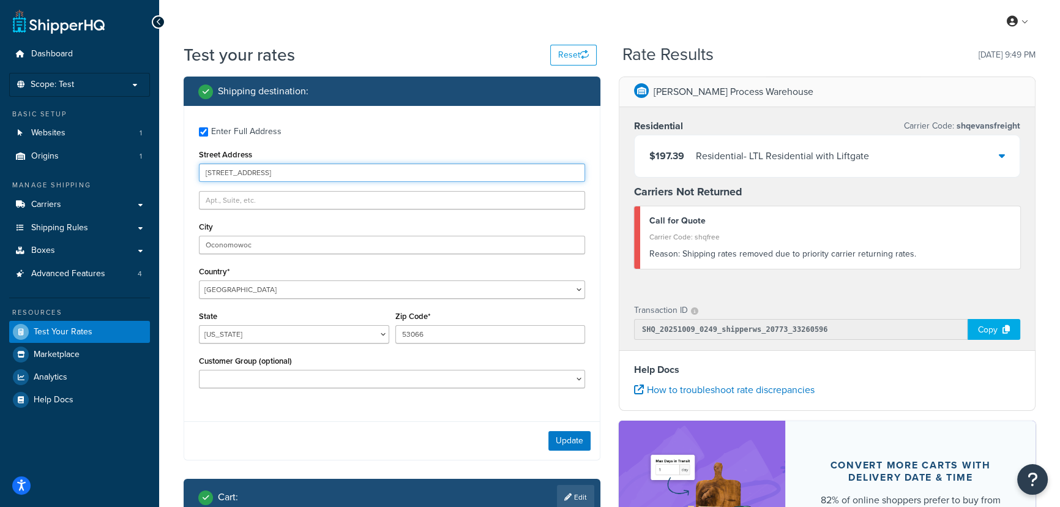
click at [274, 180] on input "[STREET_ADDRESS]" at bounding box center [392, 172] width 386 height 18
drag, startPoint x: 283, startPoint y: 172, endPoint x: 140, endPoint y: 169, distance: 142.6
click at [144, 169] on div "Dashboard Scope: Test Basic Setup Websites 1 Origins 1 Manage Shipping Carriers…" at bounding box center [530, 369] width 1060 height 739
type input "[STREET_ADDRESS]"
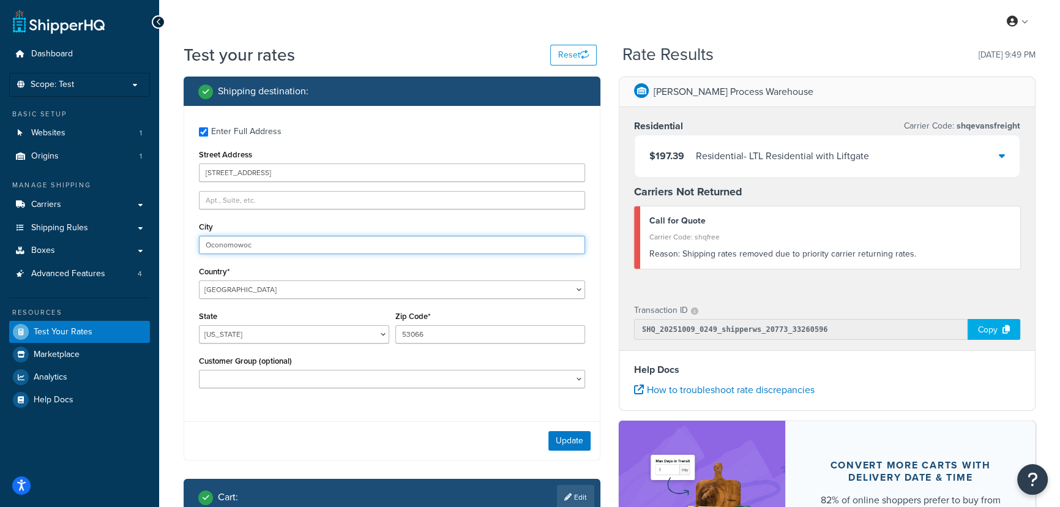
drag, startPoint x: 259, startPoint y: 241, endPoint x: 171, endPoint y: 236, distance: 88.3
click at [173, 236] on div "Test your rates Reset Rate Results [DATE] 9:49 PM Shipping destination : Enter …" at bounding box center [609, 376] width 901 height 666
type input "Brookfield"
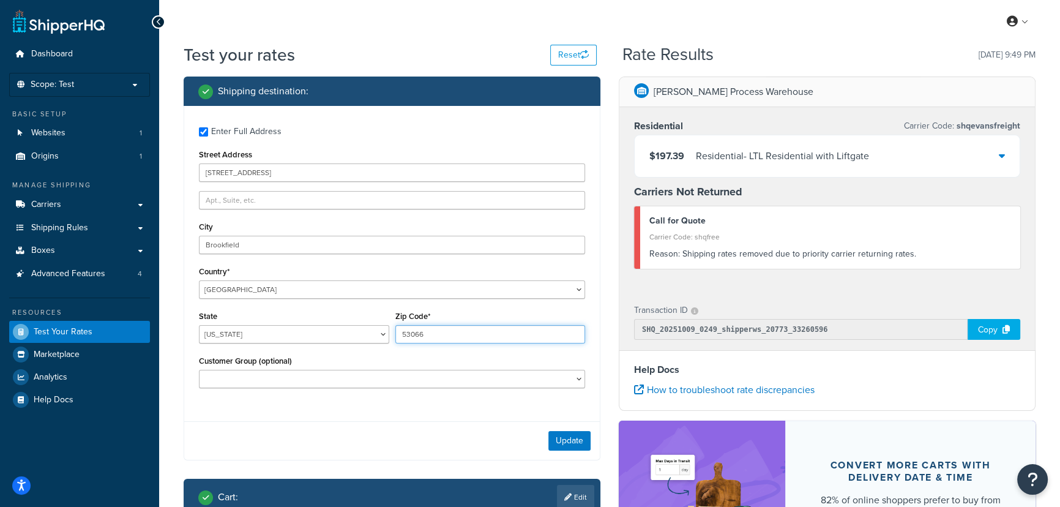
drag, startPoint x: 435, startPoint y: 330, endPoint x: 414, endPoint y: 334, distance: 20.5
click at [414, 334] on input "53066" at bounding box center [490, 334] width 190 height 18
type input "53045"
click at [409, 427] on div "Update" at bounding box center [392, 440] width 416 height 39
click at [580, 439] on button "Update" at bounding box center [569, 441] width 42 height 20
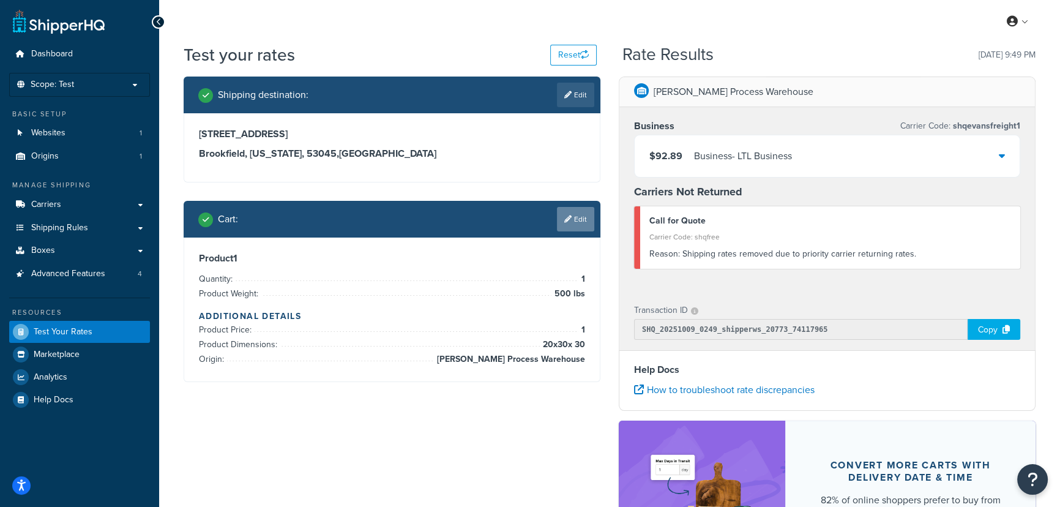
click at [581, 225] on link "Edit" at bounding box center [575, 219] width 37 height 24
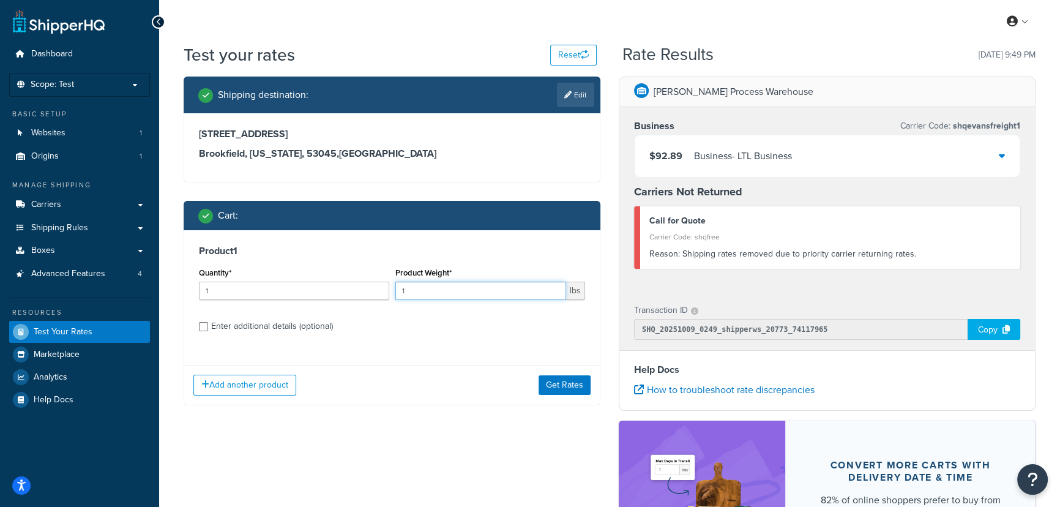
drag, startPoint x: 443, startPoint y: 285, endPoint x: 386, endPoint y: 288, distance: 57.6
click at [391, 288] on div "Quantity* 1 Product Weight* 1 lbs" at bounding box center [392, 286] width 392 height 45
type input "501"
click at [540, 384] on button "Get Rates" at bounding box center [565, 385] width 52 height 20
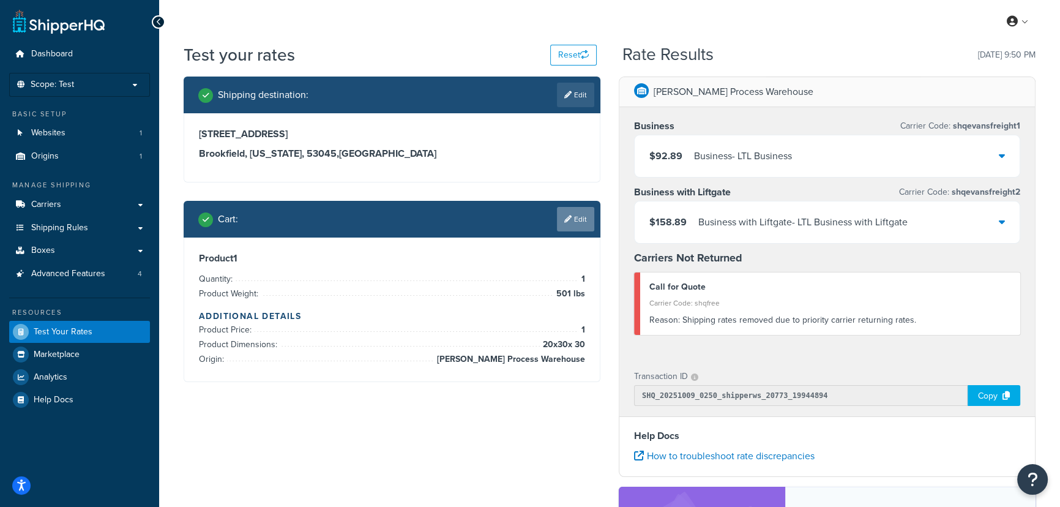
click at [570, 218] on icon at bounding box center [567, 218] width 7 height 7
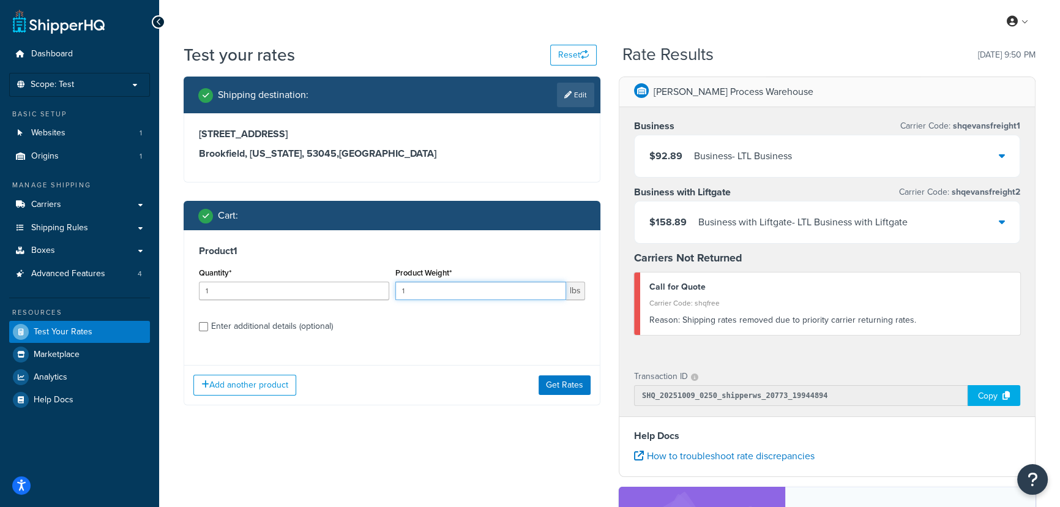
drag, startPoint x: 438, startPoint y: 288, endPoint x: 365, endPoint y: 287, distance: 72.8
click at [369, 287] on div "Quantity* 1 Product Weight* 1 lbs" at bounding box center [392, 286] width 392 height 45
type input "200"
click at [562, 386] on button "Get Rates" at bounding box center [565, 385] width 52 height 20
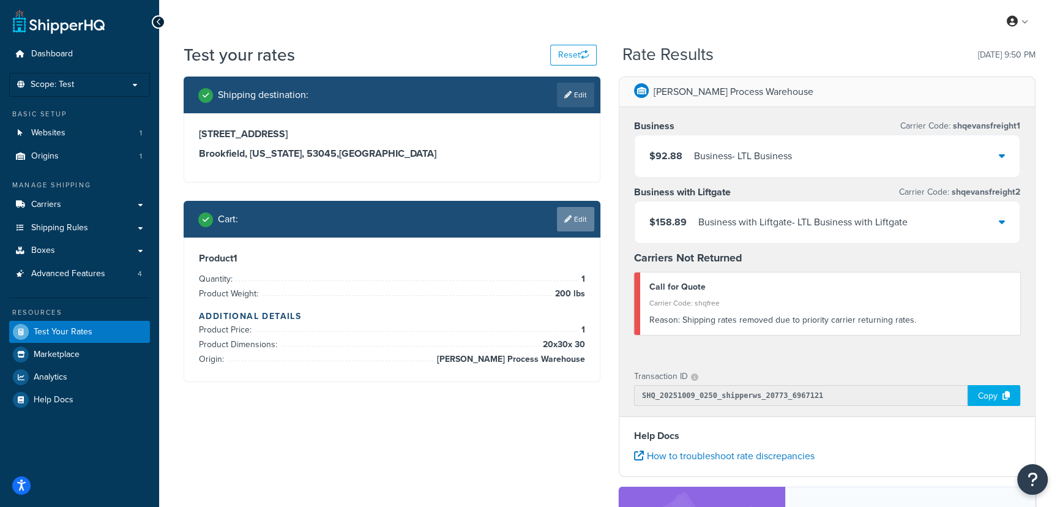
click at [577, 219] on link "Edit" at bounding box center [575, 219] width 37 height 24
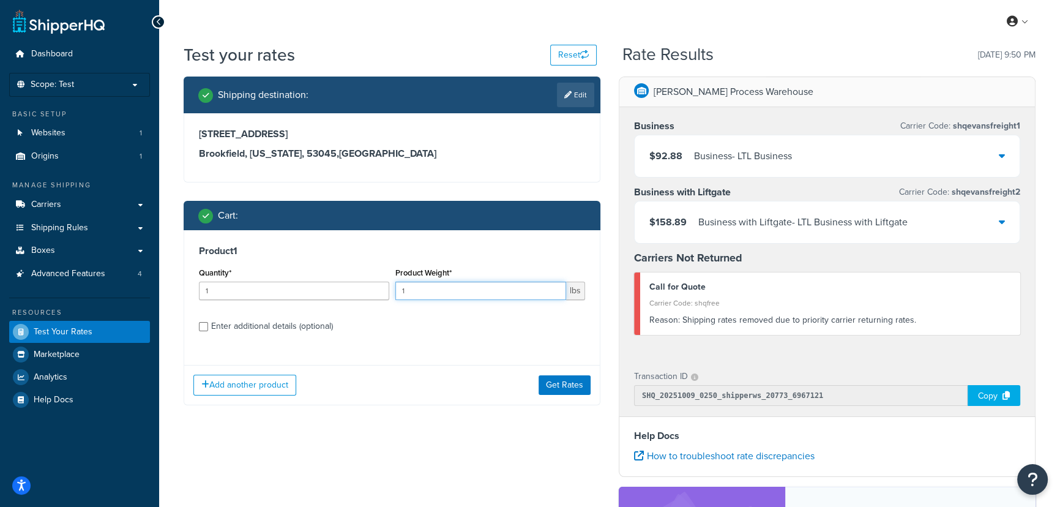
drag, startPoint x: 421, startPoint y: 293, endPoint x: 396, endPoint y: 299, distance: 25.7
click at [397, 299] on input "1" at bounding box center [480, 291] width 171 height 18
type input "101"
click at [553, 386] on button "Get Rates" at bounding box center [565, 385] width 52 height 20
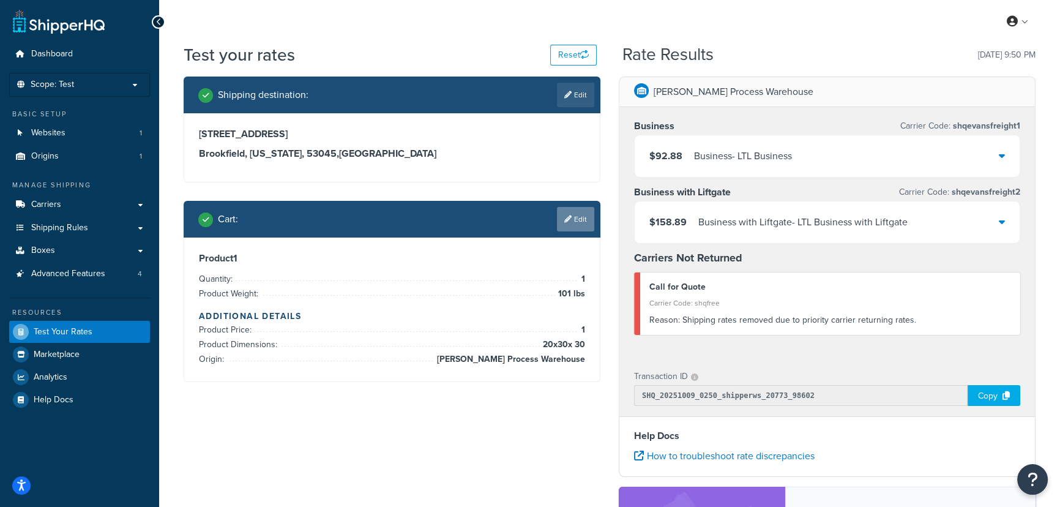
click at [580, 220] on link "Edit" at bounding box center [575, 219] width 37 height 24
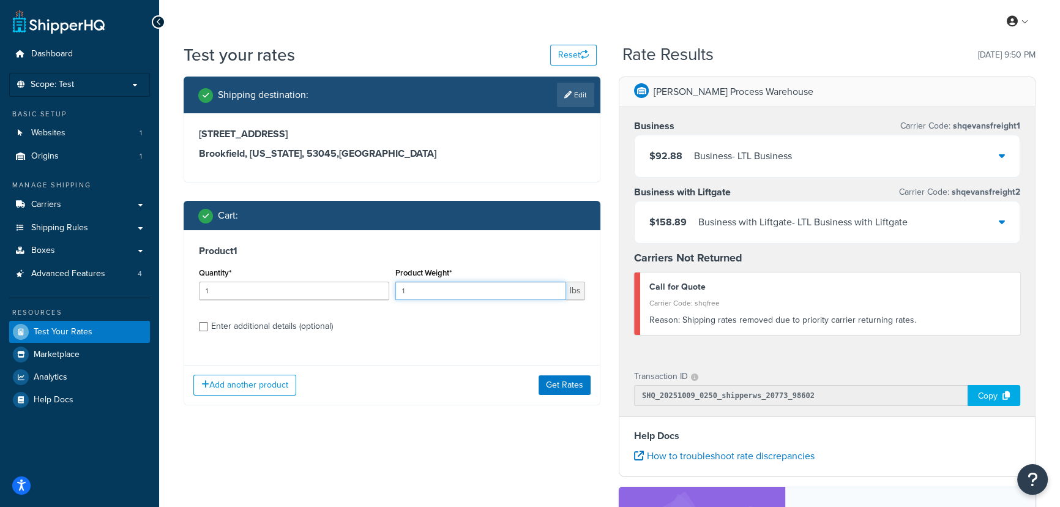
drag, startPoint x: 474, startPoint y: 288, endPoint x: 383, endPoint y: 291, distance: 91.2
click at [383, 291] on div "Quantity* 1 Product Weight* 1 lbs" at bounding box center [392, 286] width 392 height 45
type input "63"
click at [551, 382] on button "Get Rates" at bounding box center [565, 385] width 52 height 20
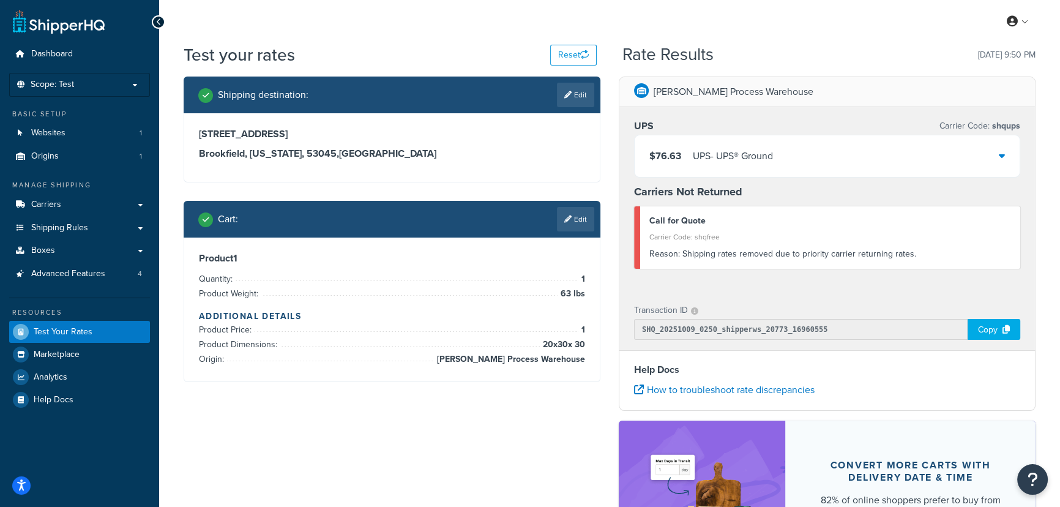
click at [574, 214] on link "Edit" at bounding box center [575, 219] width 37 height 24
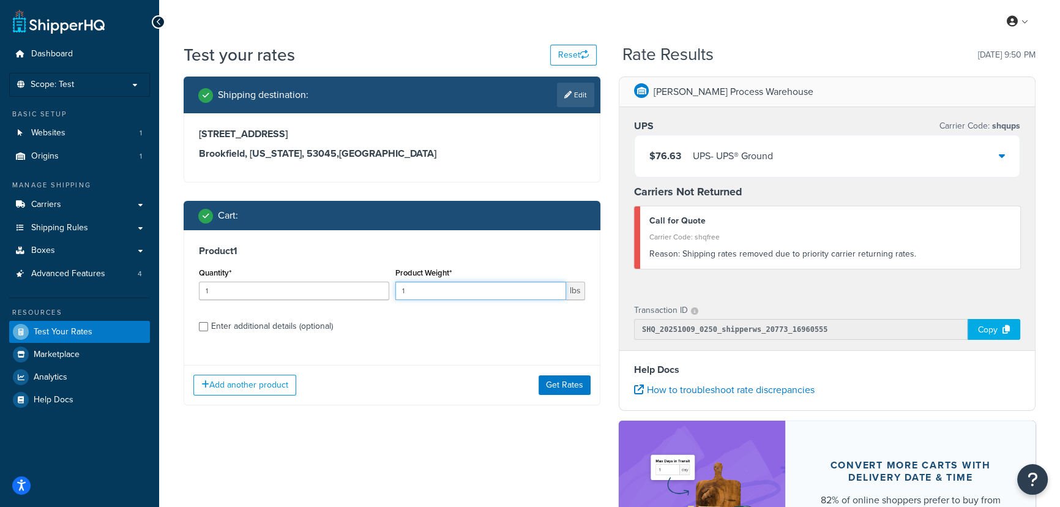
drag, startPoint x: 502, startPoint y: 292, endPoint x: 342, endPoint y: 304, distance: 160.8
click at [346, 296] on div "Quantity* 1 Product Weight* 1 lbs" at bounding box center [392, 286] width 392 height 45
type input "86"
click at [558, 382] on button "Get Rates" at bounding box center [565, 385] width 52 height 20
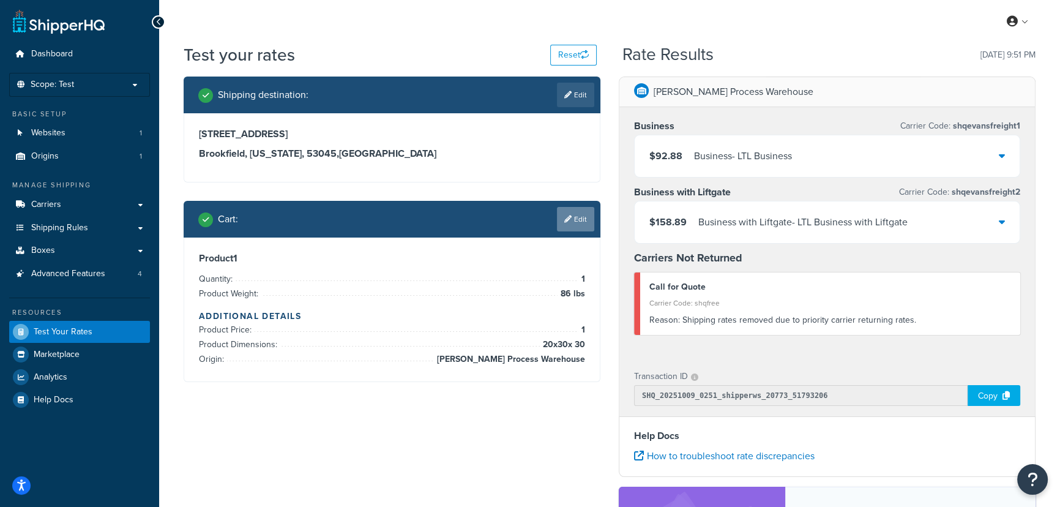
click at [578, 213] on link "Edit" at bounding box center [575, 219] width 37 height 24
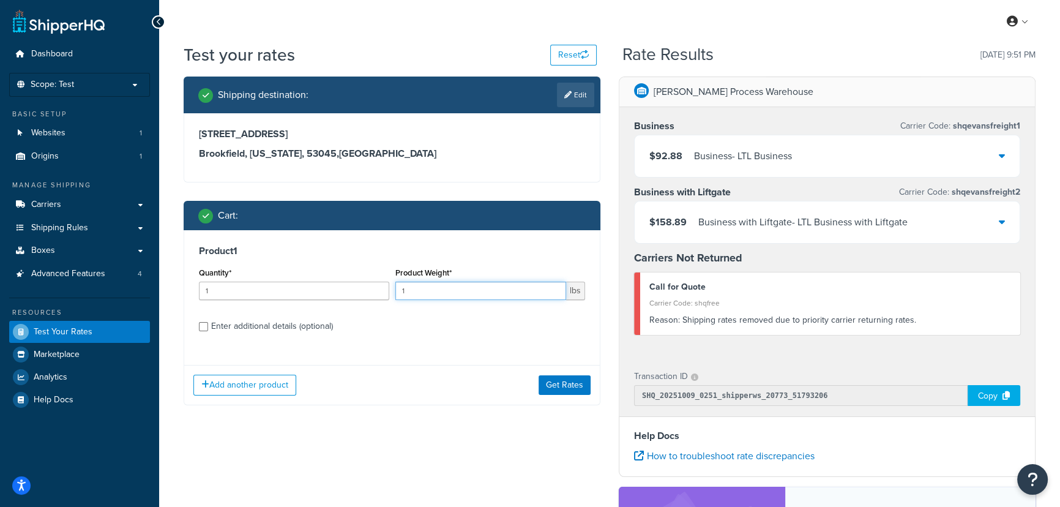
drag, startPoint x: 404, startPoint y: 287, endPoint x: 383, endPoint y: 289, distance: 20.9
click at [383, 289] on div "Quantity* 1 Product Weight* 1 lbs" at bounding box center [392, 286] width 392 height 45
type input "1000"
click at [550, 381] on button "Get Rates" at bounding box center [565, 385] width 52 height 20
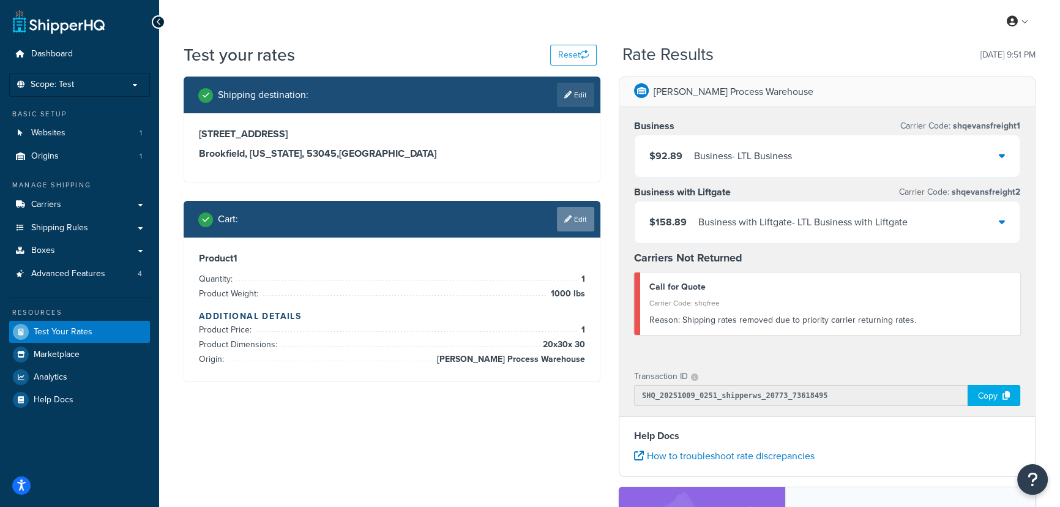
click at [571, 220] on link "Edit" at bounding box center [575, 219] width 37 height 24
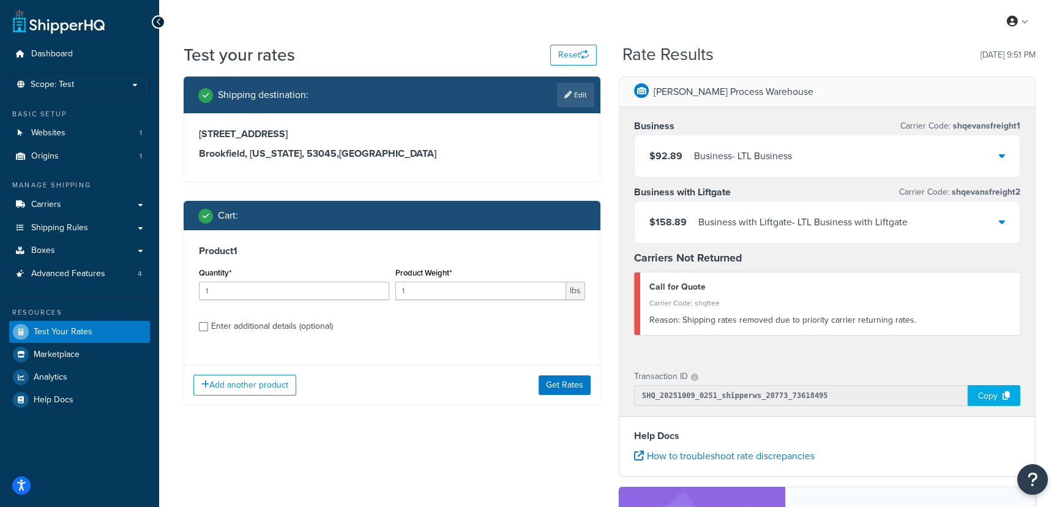
click at [327, 324] on div "Enter additional details (optional)" at bounding box center [272, 326] width 122 height 17
click at [208, 324] on input "Enter additional details (optional)" at bounding box center [203, 326] width 9 height 9
checkbox input "true"
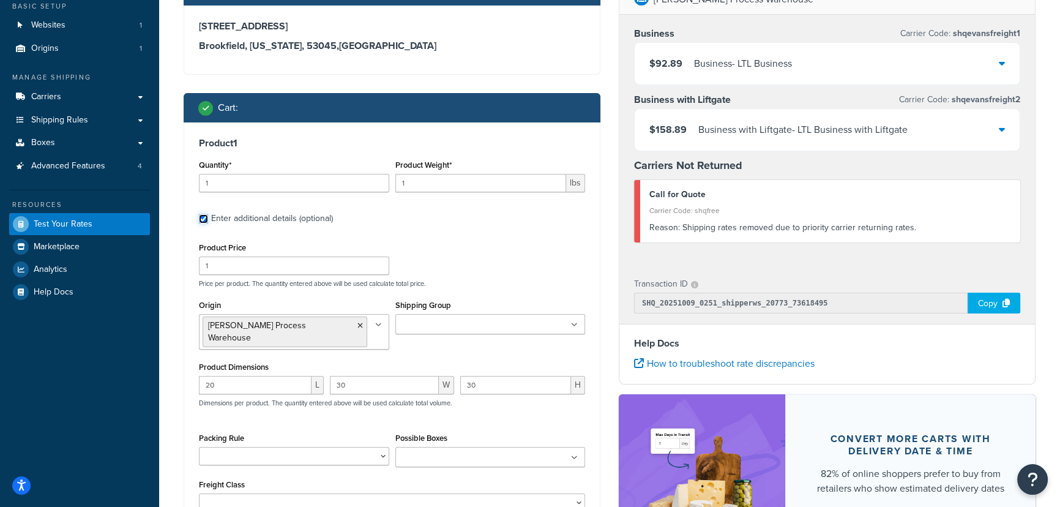
scroll to position [111, 0]
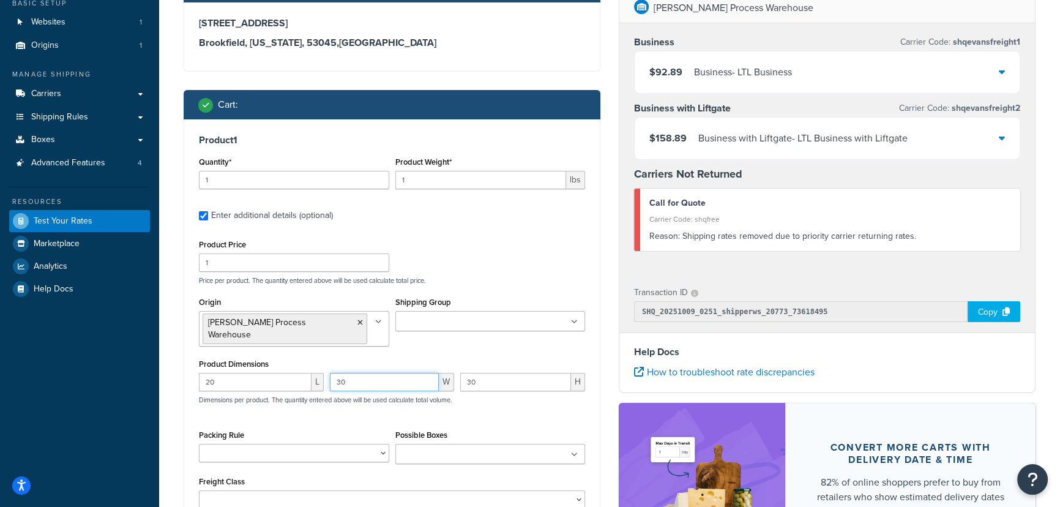
drag, startPoint x: 359, startPoint y: 373, endPoint x: 315, endPoint y: 367, distance: 44.5
click at [315, 373] on div "20 L 30 W 30 H Dimensions per product. The quantity entered above will be used …" at bounding box center [392, 395] width 392 height 45
drag, startPoint x: 251, startPoint y: 371, endPoint x: 177, endPoint y: 370, distance: 73.4
click at [177, 370] on div "Shipping destination : Edit [STREET_ADDRESS][US_STATE] Cart : Product 1 Quantit…" at bounding box center [391, 283] width 435 height 635
type input "32"
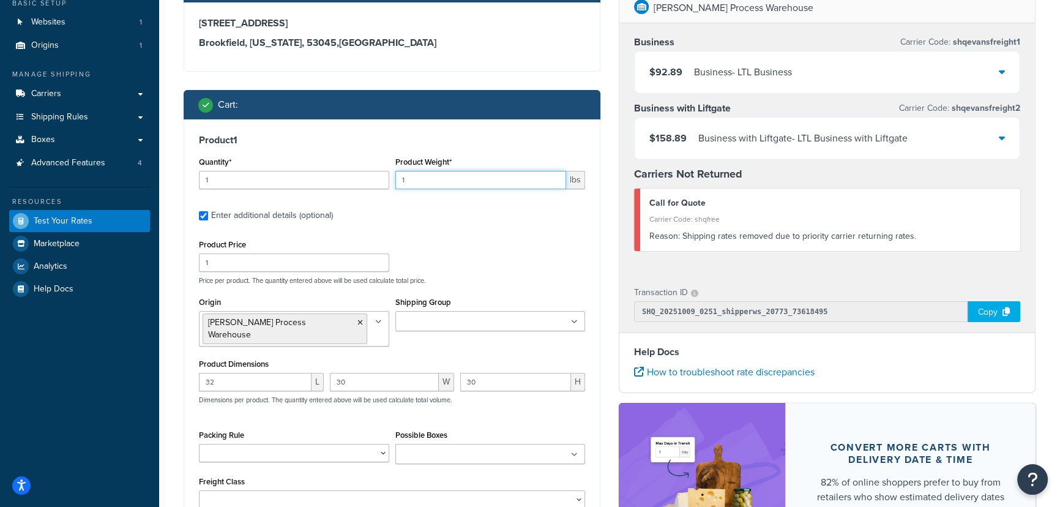
drag, startPoint x: 407, startPoint y: 176, endPoint x: 385, endPoint y: 178, distance: 22.1
click at [386, 177] on div "Quantity* 1 Product Weight* 1 lbs" at bounding box center [392, 176] width 392 height 45
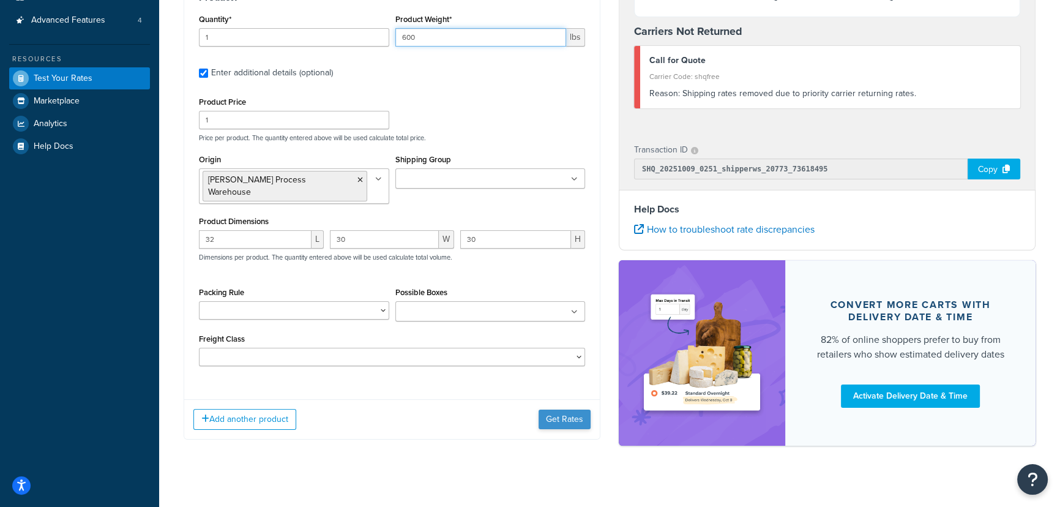
type input "600"
click at [572, 411] on button "Get Rates" at bounding box center [565, 419] width 52 height 20
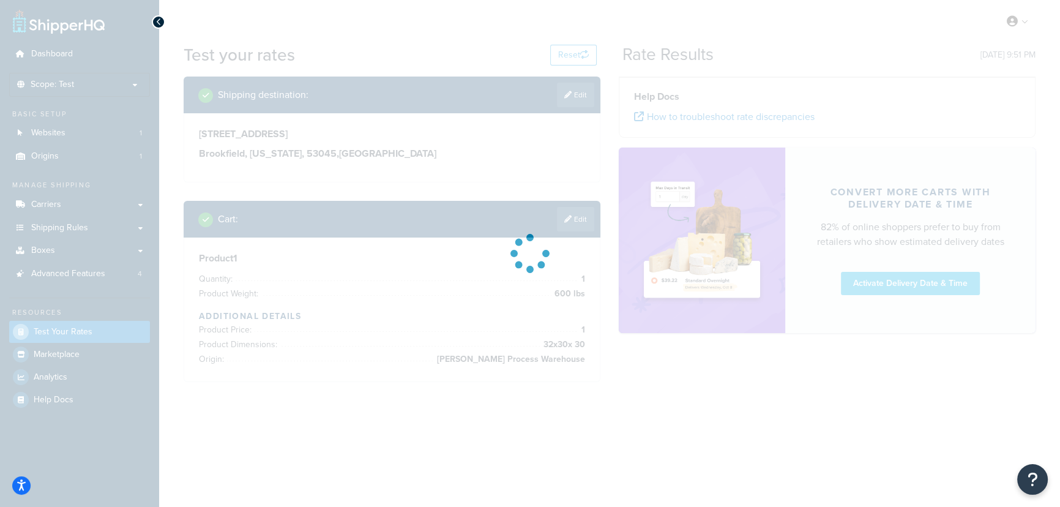
scroll to position [0, 0]
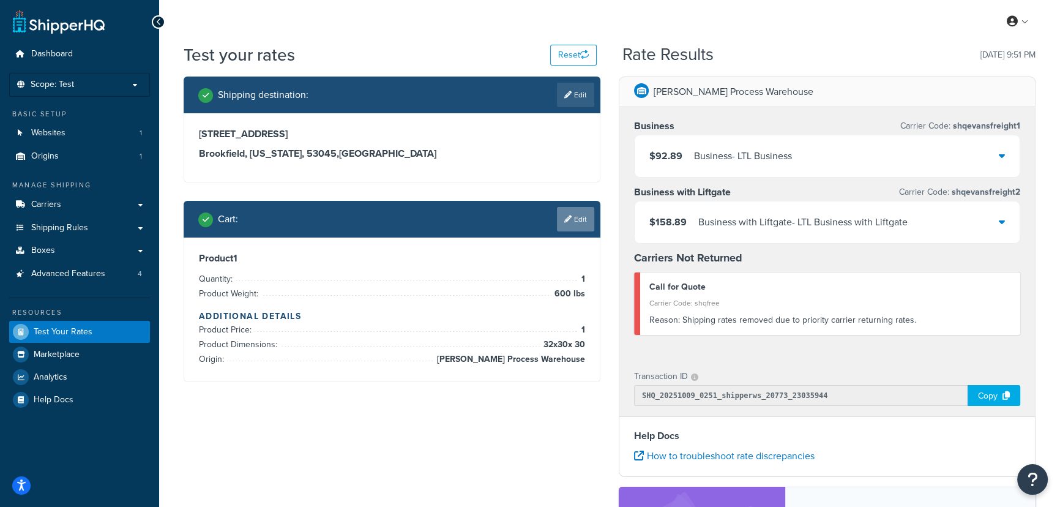
click at [566, 219] on icon at bounding box center [567, 218] width 7 height 7
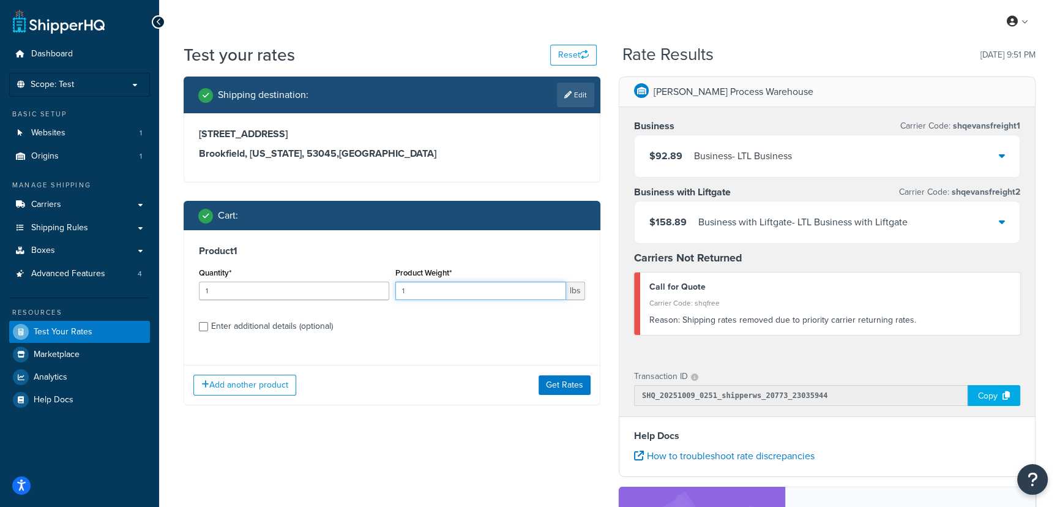
drag, startPoint x: 422, startPoint y: 286, endPoint x: 388, endPoint y: 292, distance: 34.7
click at [388, 292] on div "Quantity* 1 Product Weight* 1 lbs" at bounding box center [392, 286] width 392 height 45
type input "750"
click at [562, 386] on button "Get Rates" at bounding box center [565, 385] width 52 height 20
